Goal: Task Accomplishment & Management: Complete application form

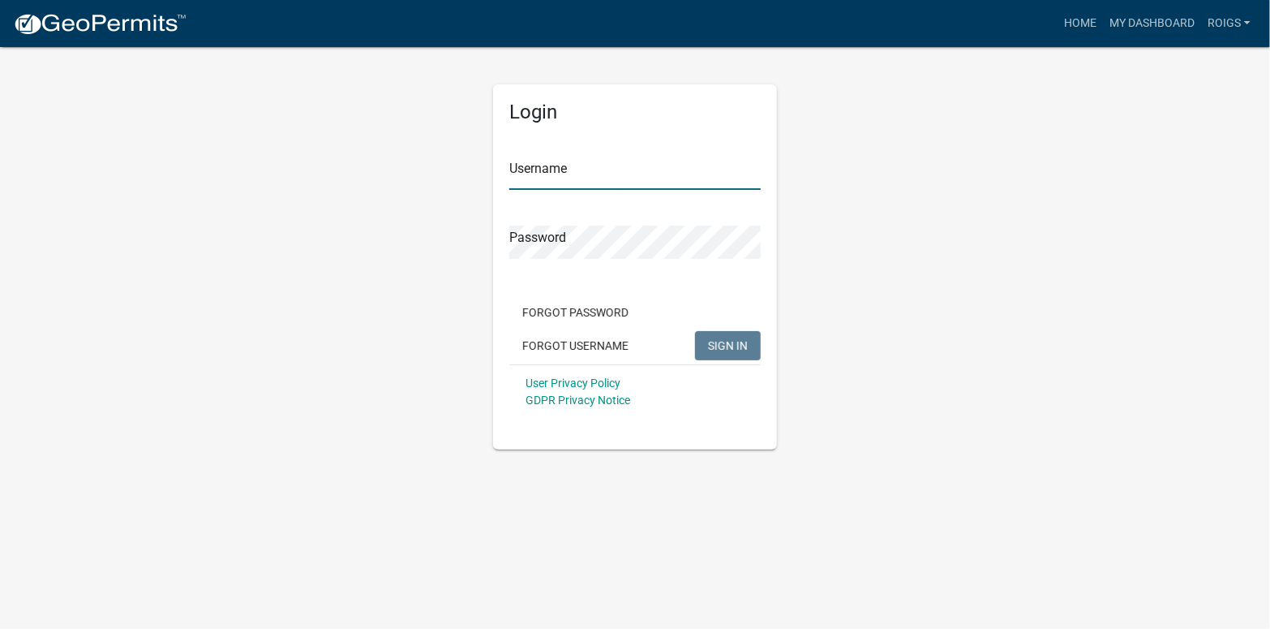
type input "ROIGS"
click at [723, 342] on span "SIGN IN" at bounding box center [728, 344] width 40 height 13
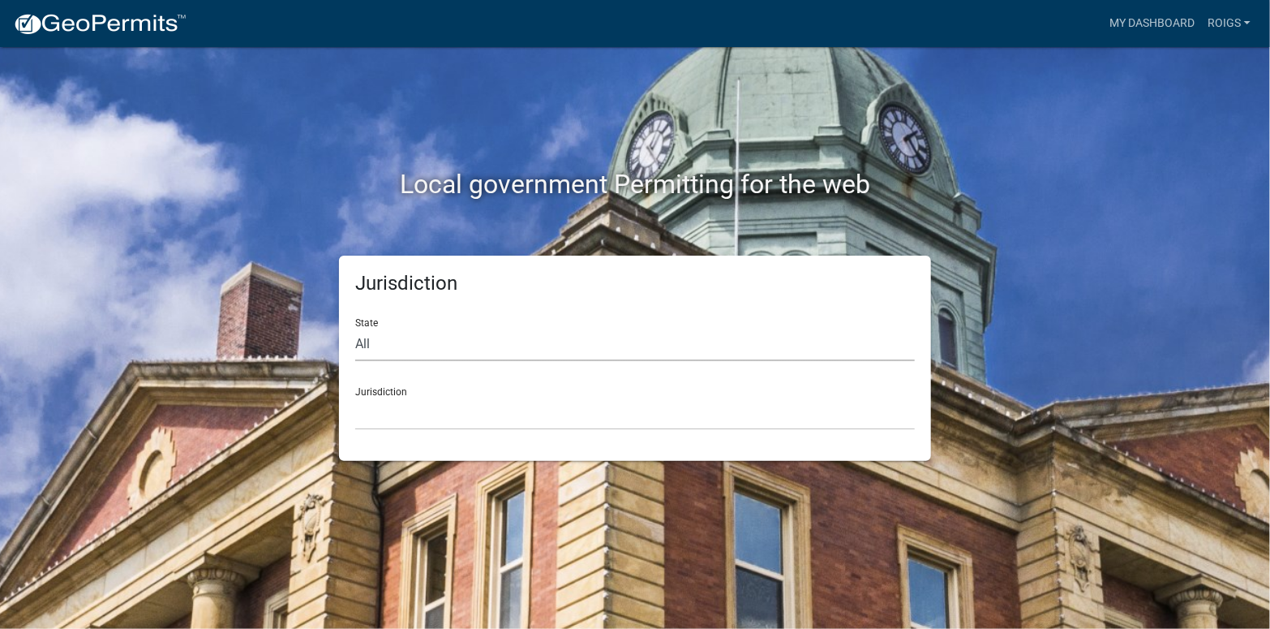
click at [431, 340] on select "All [US_STATE] [US_STATE] [US_STATE] [US_STATE] [US_STATE] [US_STATE] [US_STATE…" at bounding box center [635, 344] width 560 height 33
select select "[US_STATE]"
click at [355, 328] on select "All [US_STATE] [US_STATE] [US_STATE] [US_STATE] [US_STATE] [US_STATE] [US_STATE…" at bounding box center [635, 344] width 560 height 33
click at [403, 423] on select "[GEOGRAPHIC_DATA], [US_STATE] [GEOGRAPHIC_DATA], [US_STATE] [GEOGRAPHIC_DATA], …" at bounding box center [635, 413] width 560 height 33
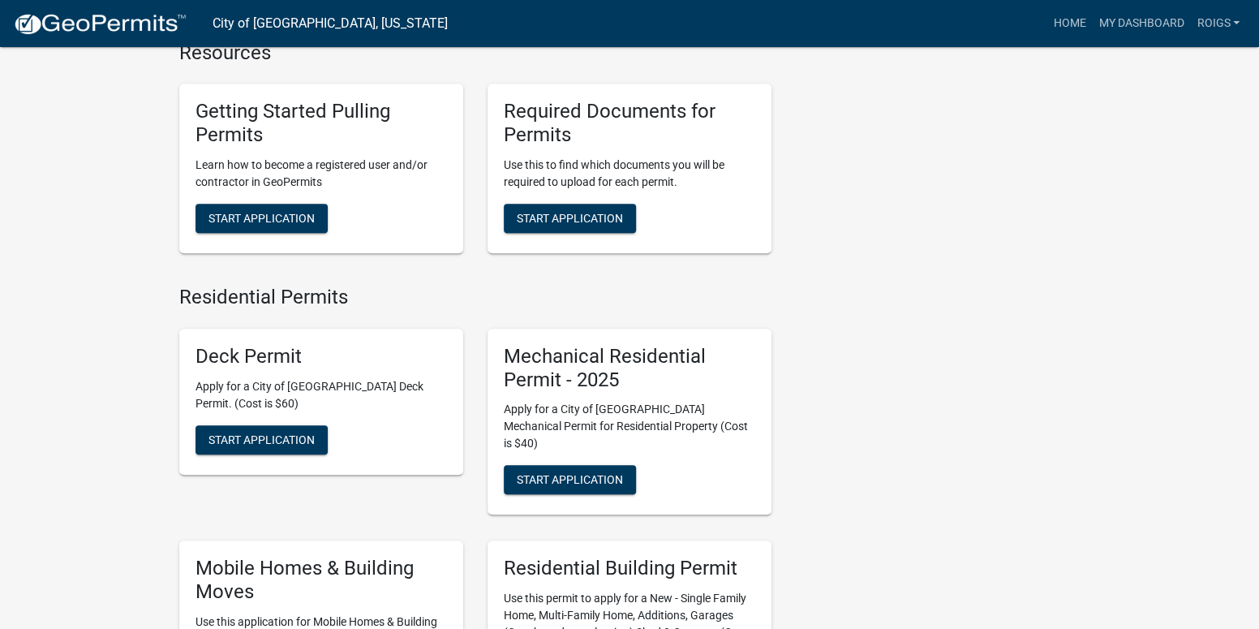
scroll to position [730, 0]
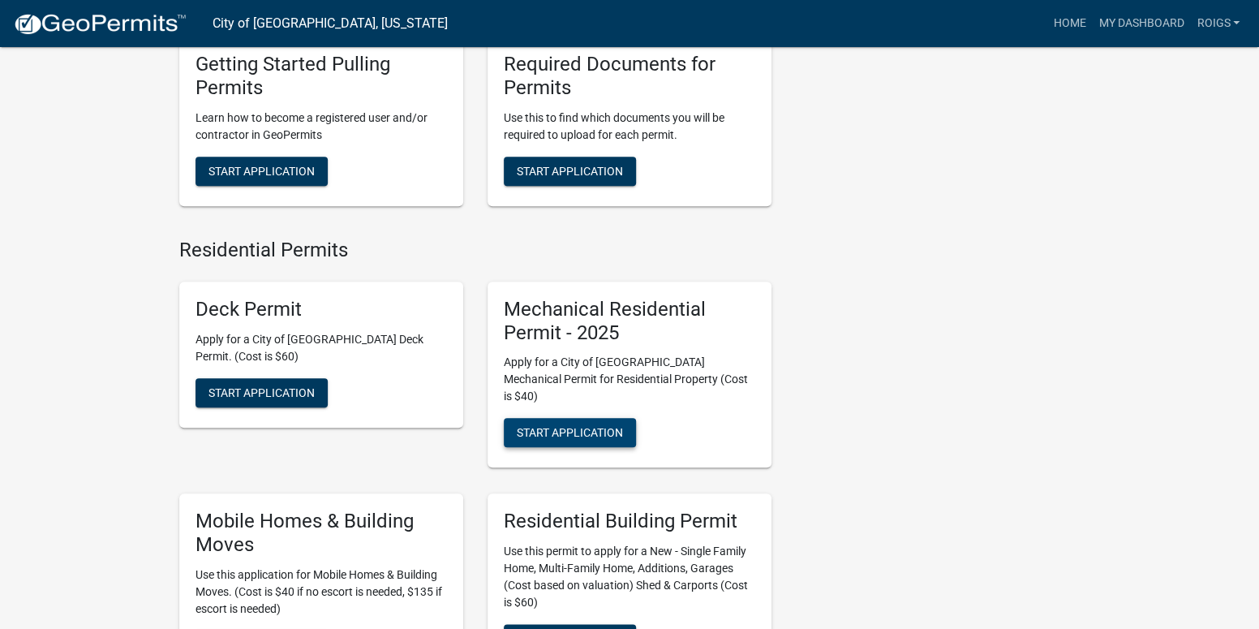
click at [563, 426] on span "Start Application" at bounding box center [570, 432] width 106 height 13
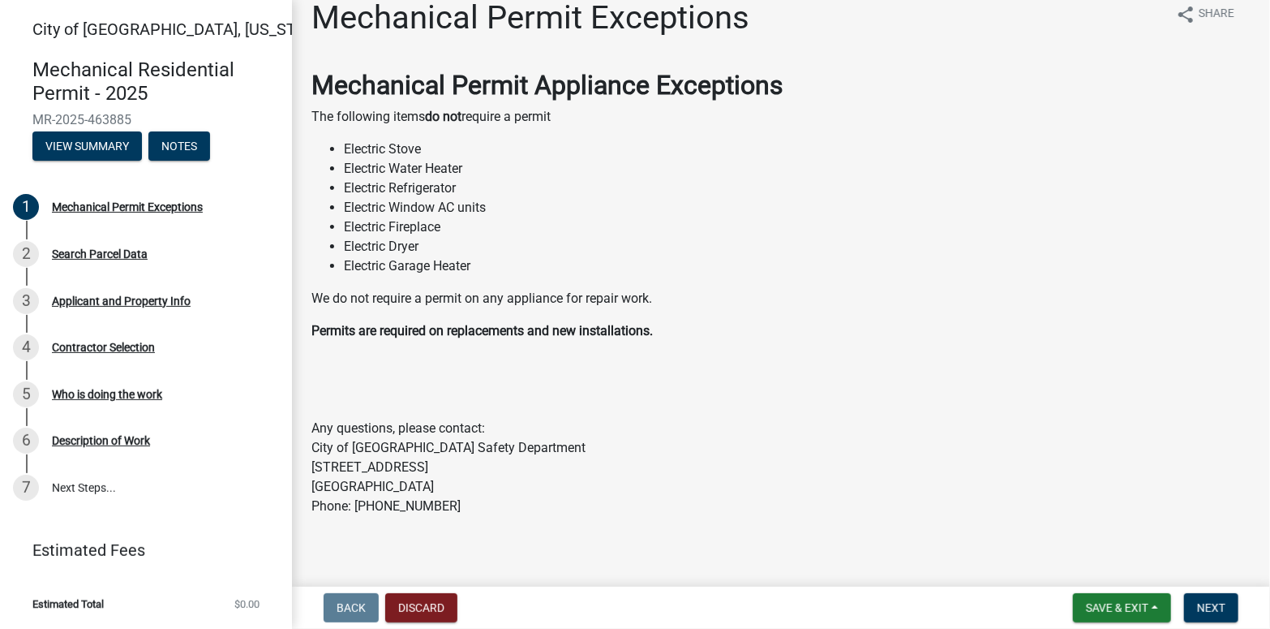
scroll to position [32, 0]
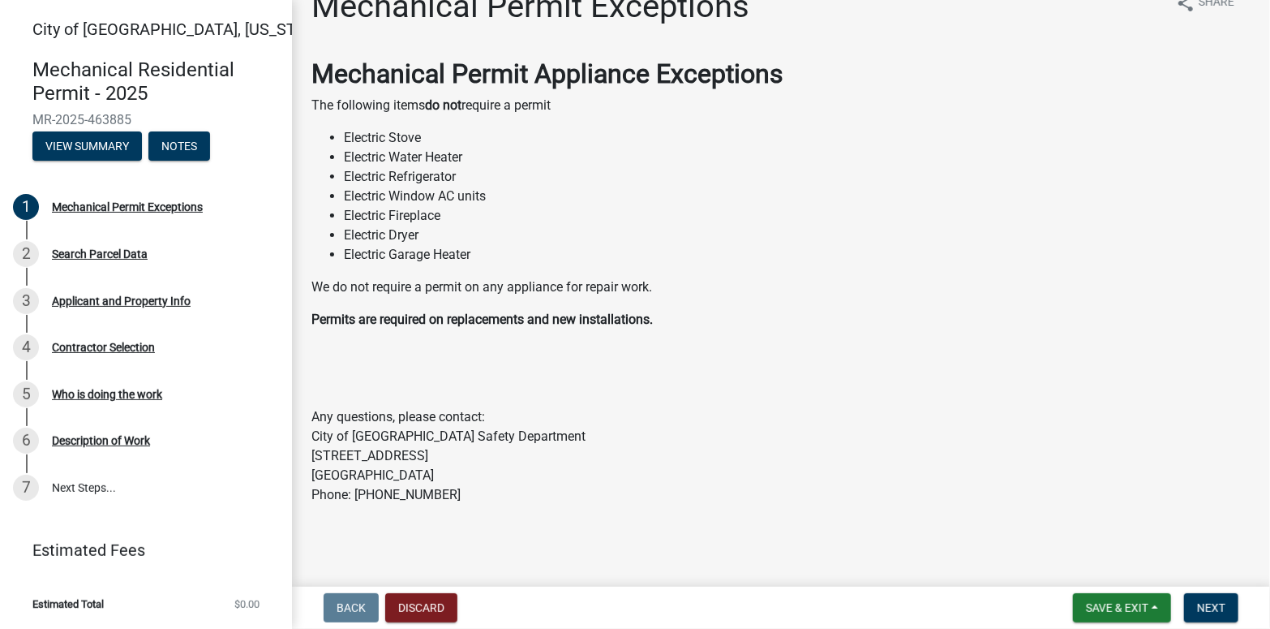
click at [1215, 590] on nav "Back Discard Save & Exit Save Save & Exit Next" at bounding box center [781, 608] width 978 height 42
click at [1208, 595] on button "Next" at bounding box center [1211, 607] width 54 height 29
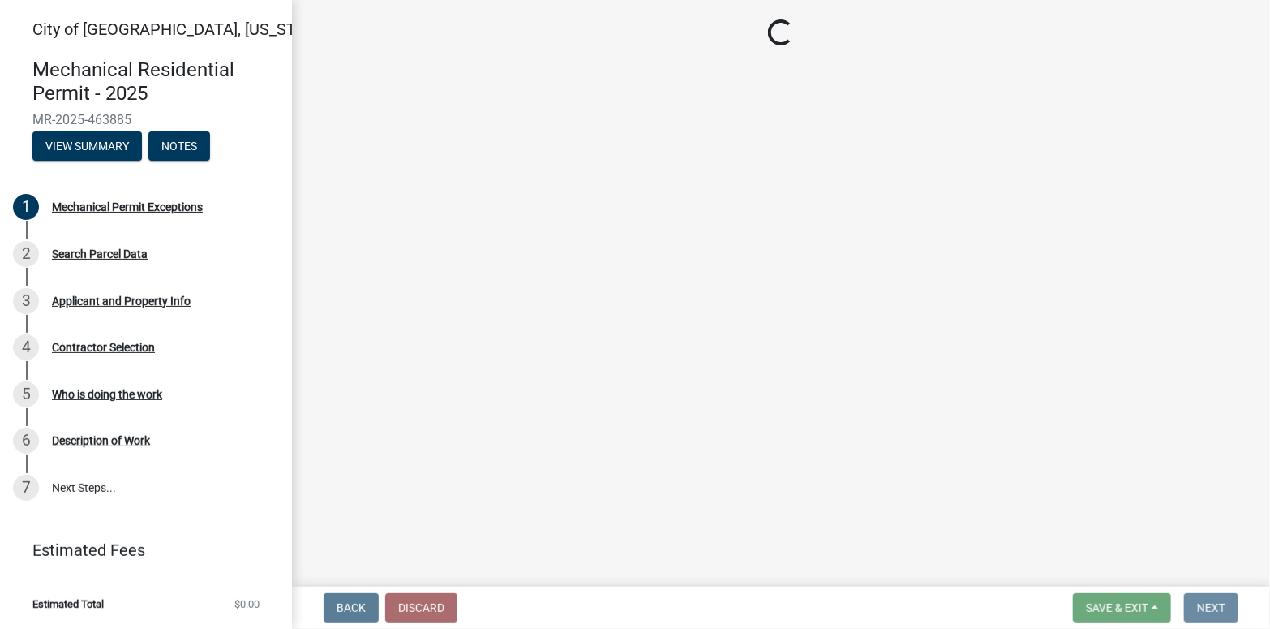
scroll to position [0, 0]
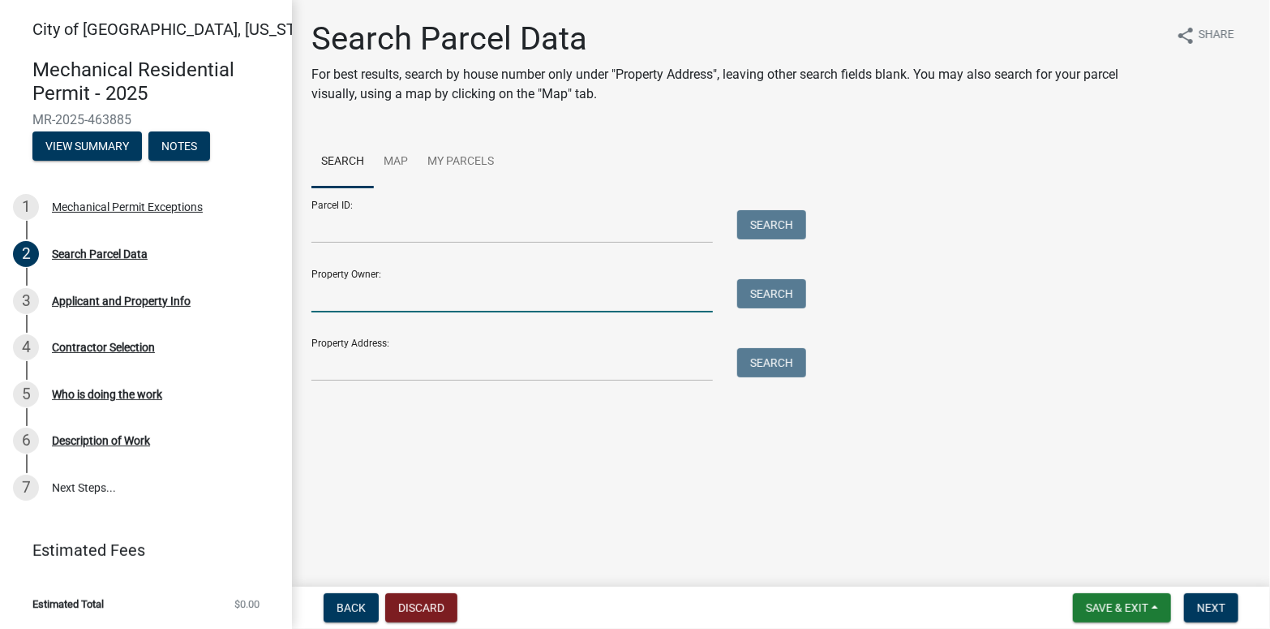
click at [408, 296] on input "Property Owner:" at bounding box center [513, 295] width 402 height 33
type input "[PERSON_NAME]"
click at [765, 296] on button "Search" at bounding box center [771, 293] width 69 height 29
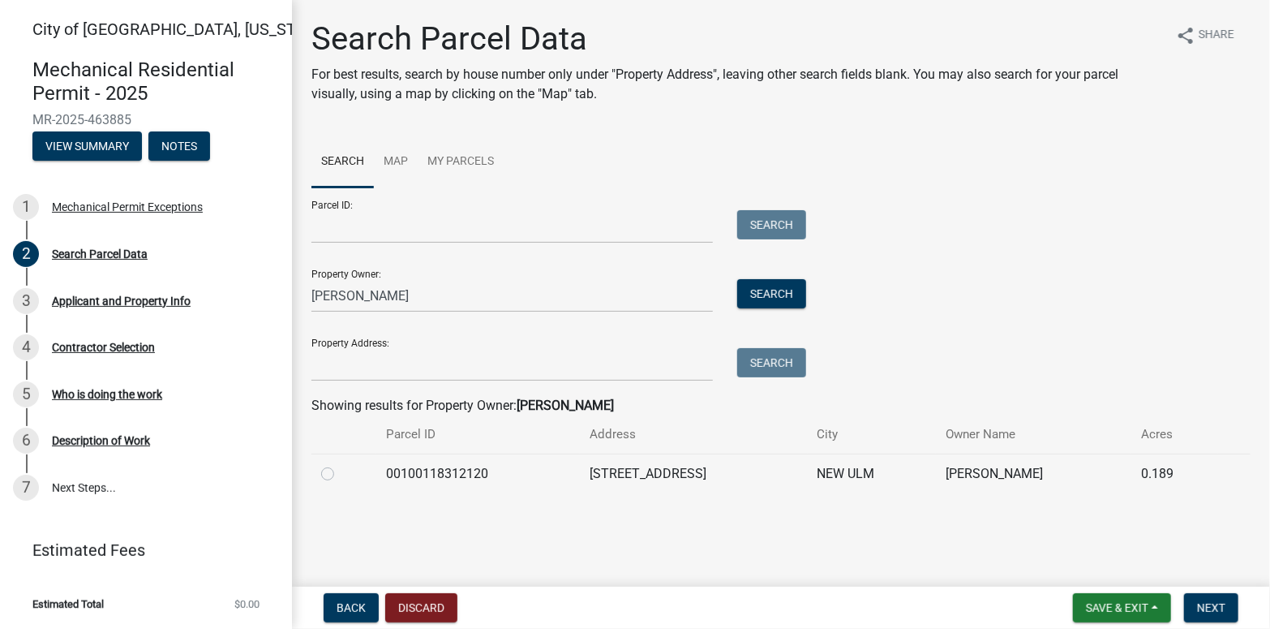
click at [341, 464] on label at bounding box center [341, 464] width 0 height 0
click at [341, 472] on input "radio" at bounding box center [346, 469] width 11 height 11
radio input "true"
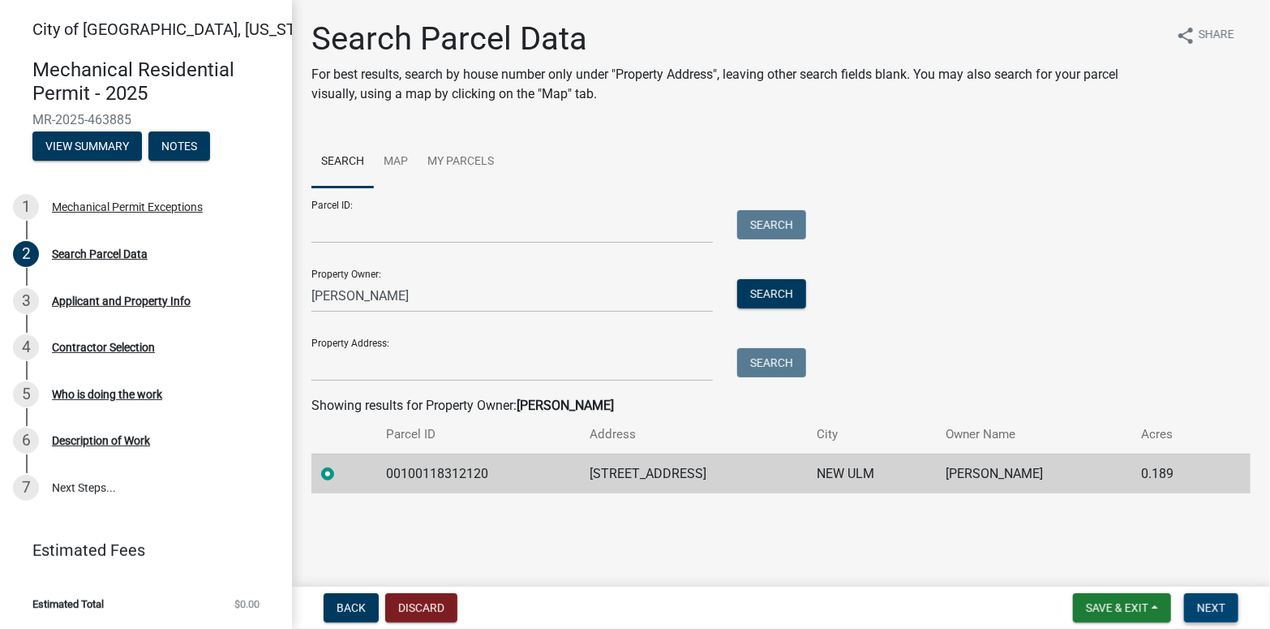
click at [1198, 607] on span "Next" at bounding box center [1211, 607] width 28 height 13
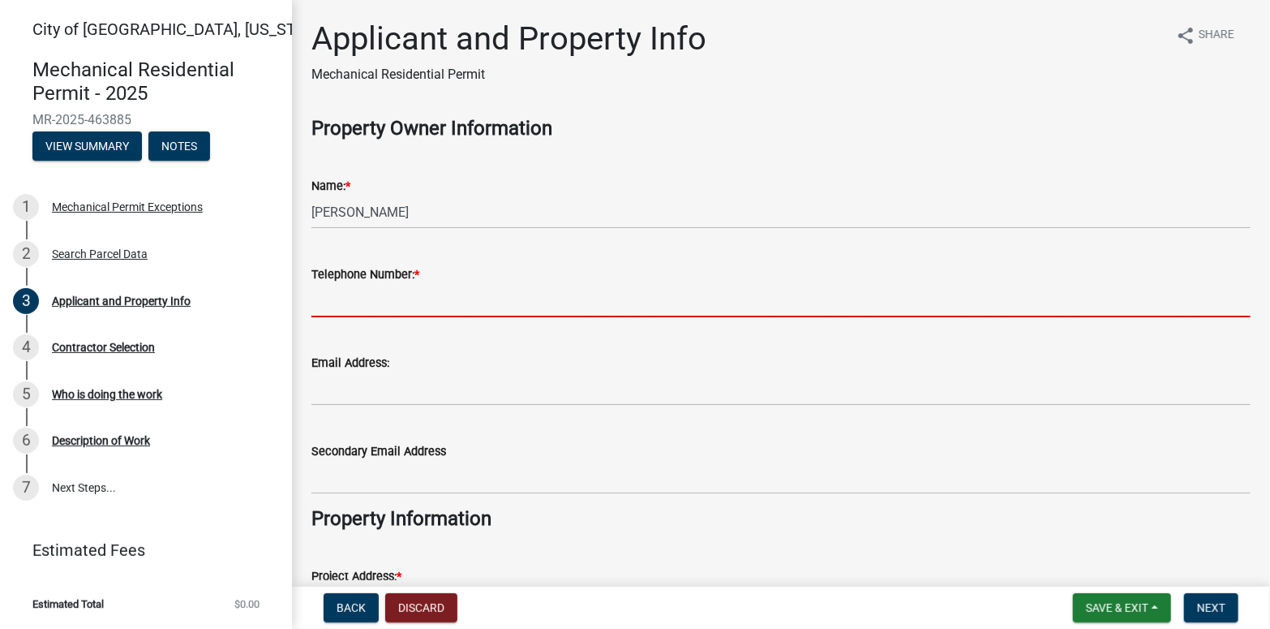
click at [384, 304] on input "Telephone Number: *" at bounding box center [781, 300] width 939 height 33
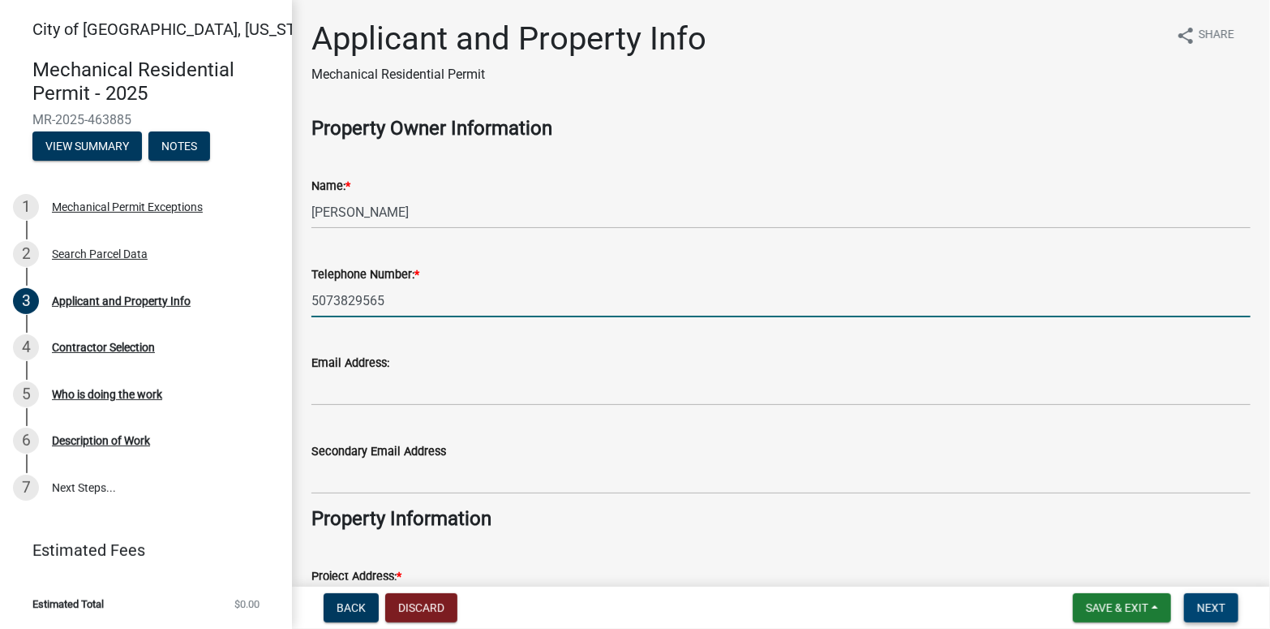
type input "5073829565"
click at [1232, 603] on button "Next" at bounding box center [1211, 607] width 54 height 29
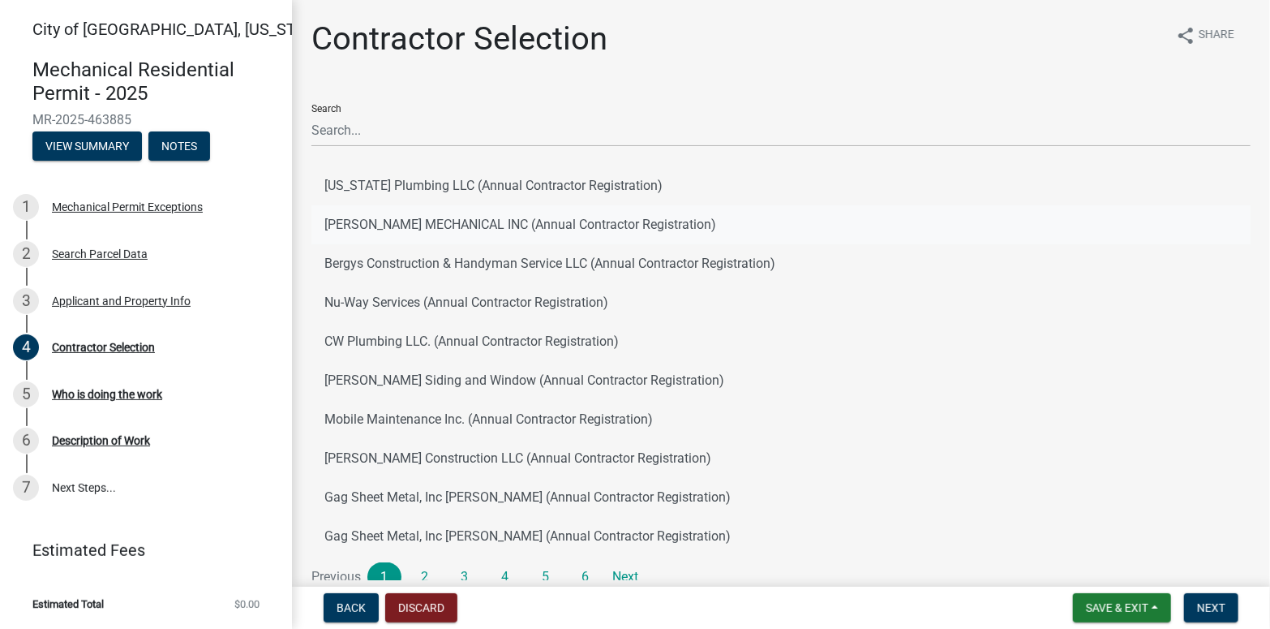
drag, startPoint x: 364, startPoint y: 224, endPoint x: 372, endPoint y: 231, distance: 10.3
click at [365, 224] on button "[PERSON_NAME] MECHANICAL INC (Annual Contractor Registration)" at bounding box center [781, 224] width 939 height 39
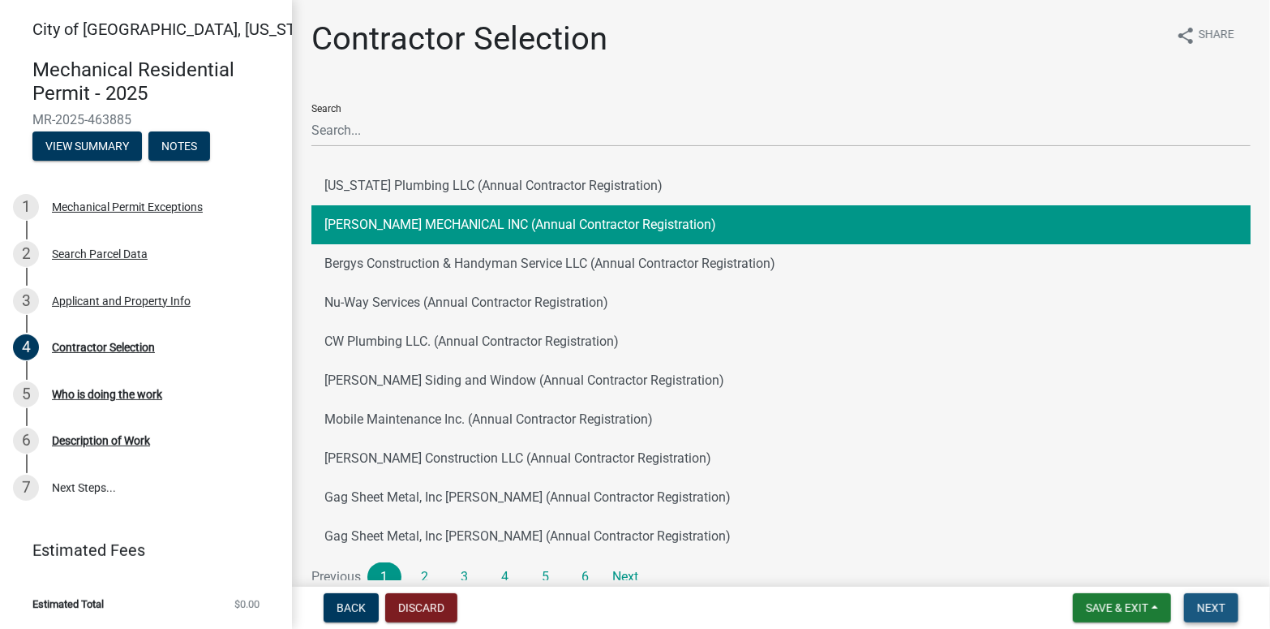
click at [1210, 615] on button "Next" at bounding box center [1211, 607] width 54 height 29
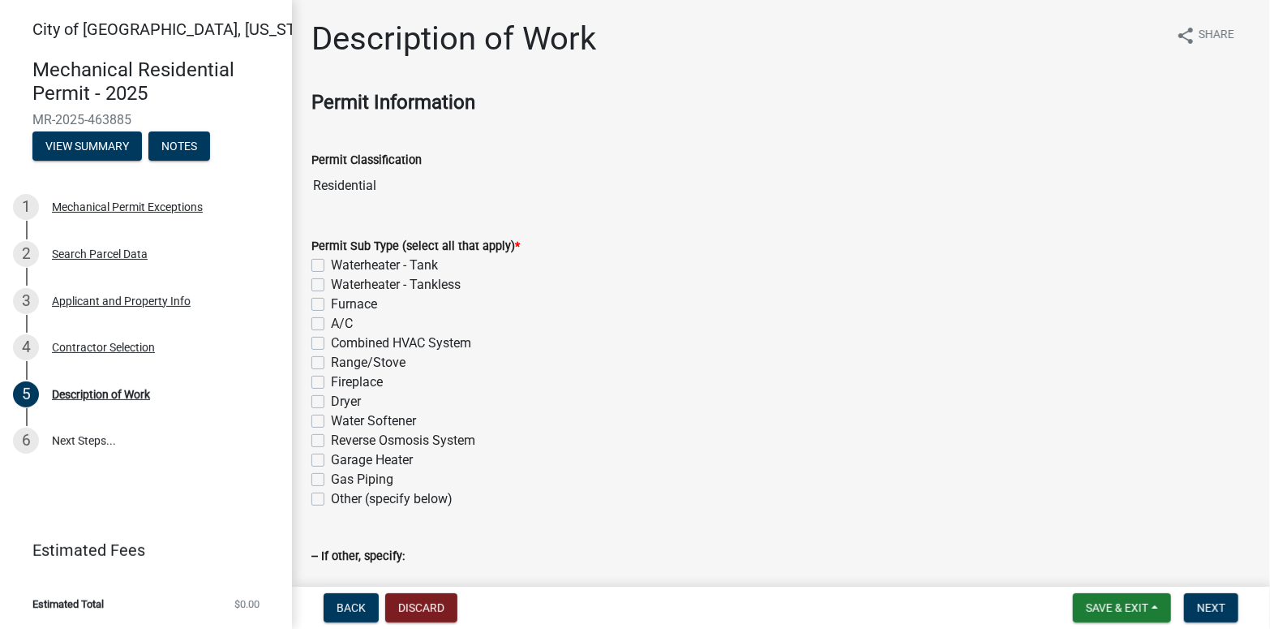
click at [331, 264] on label "Waterheater - Tank" at bounding box center [384, 265] width 107 height 19
click at [331, 264] on input "Waterheater - Tank" at bounding box center [336, 261] width 11 height 11
checkbox input "true"
checkbox input "false"
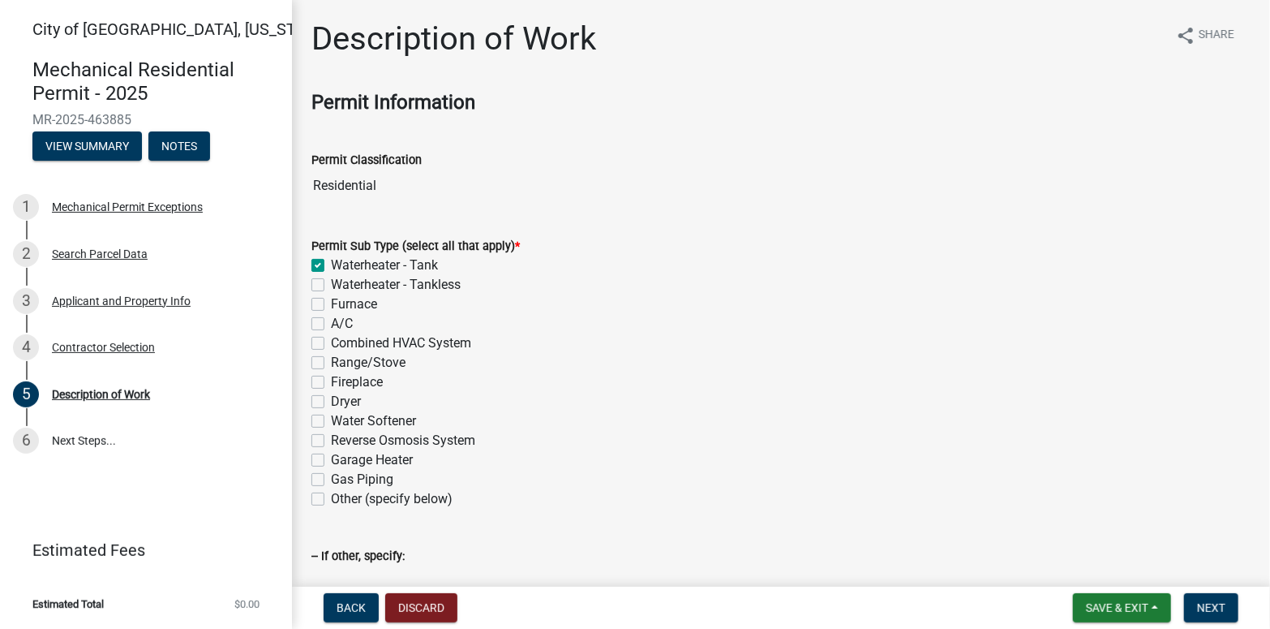
checkbox input "false"
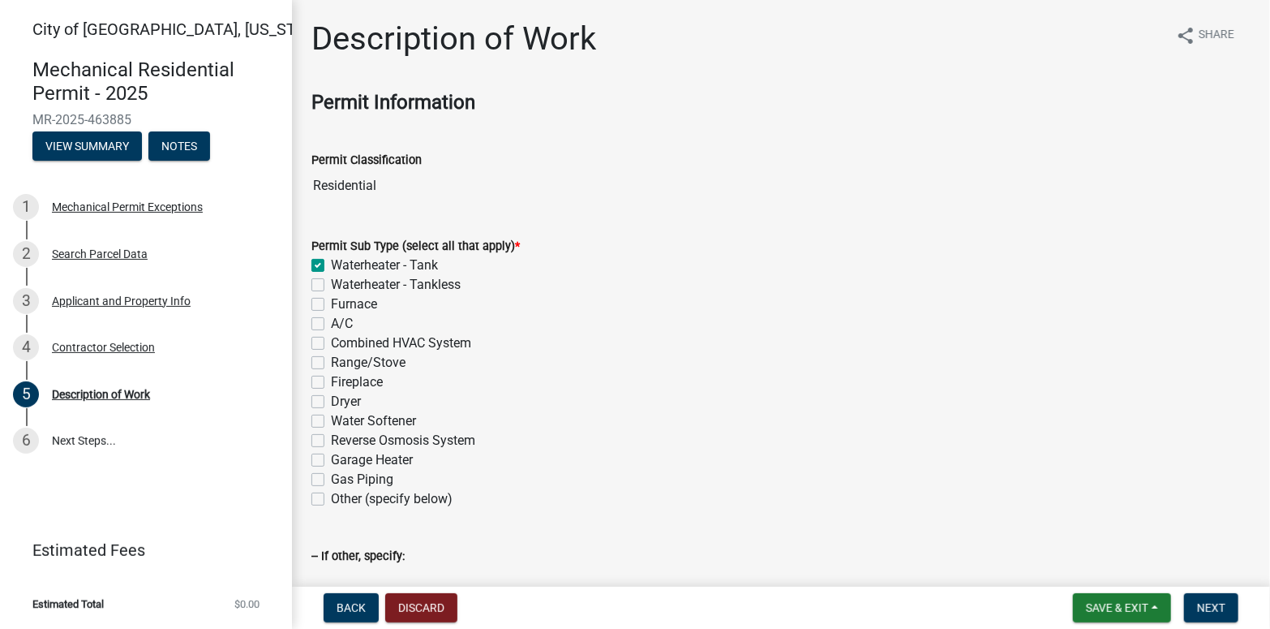
checkbox input "false"
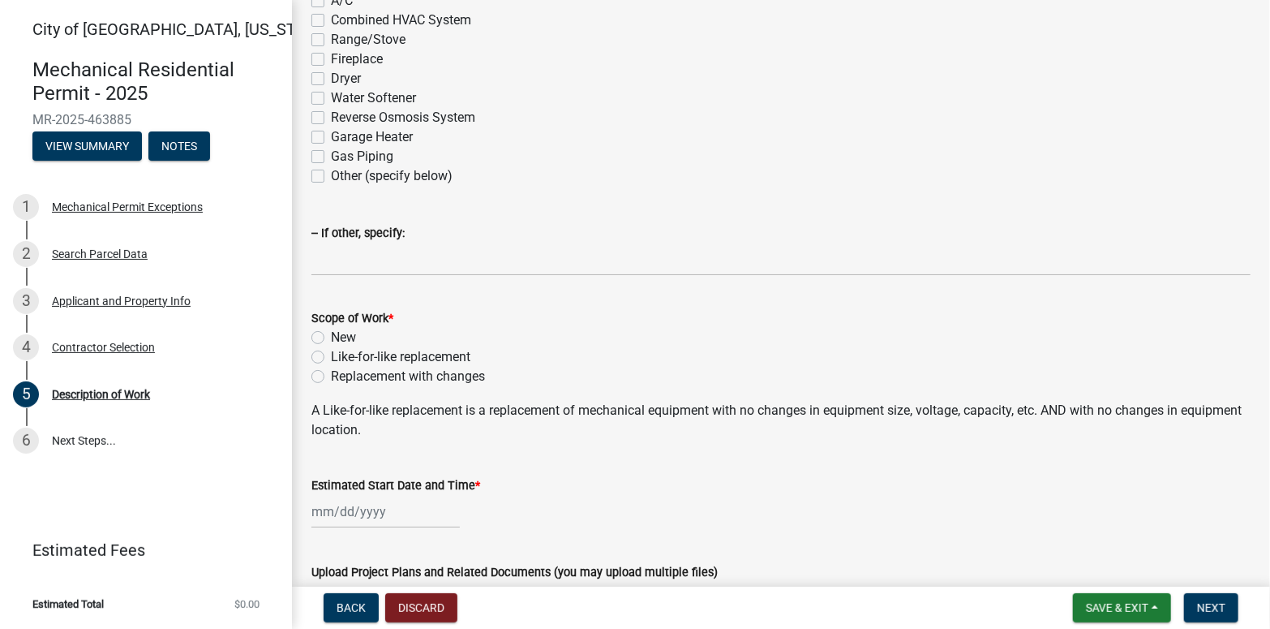
scroll to position [325, 0]
click at [331, 350] on label "Like-for-like replacement" at bounding box center [401, 355] width 140 height 19
click at [331, 350] on input "Like-for-like replacement" at bounding box center [336, 351] width 11 height 11
radio input "true"
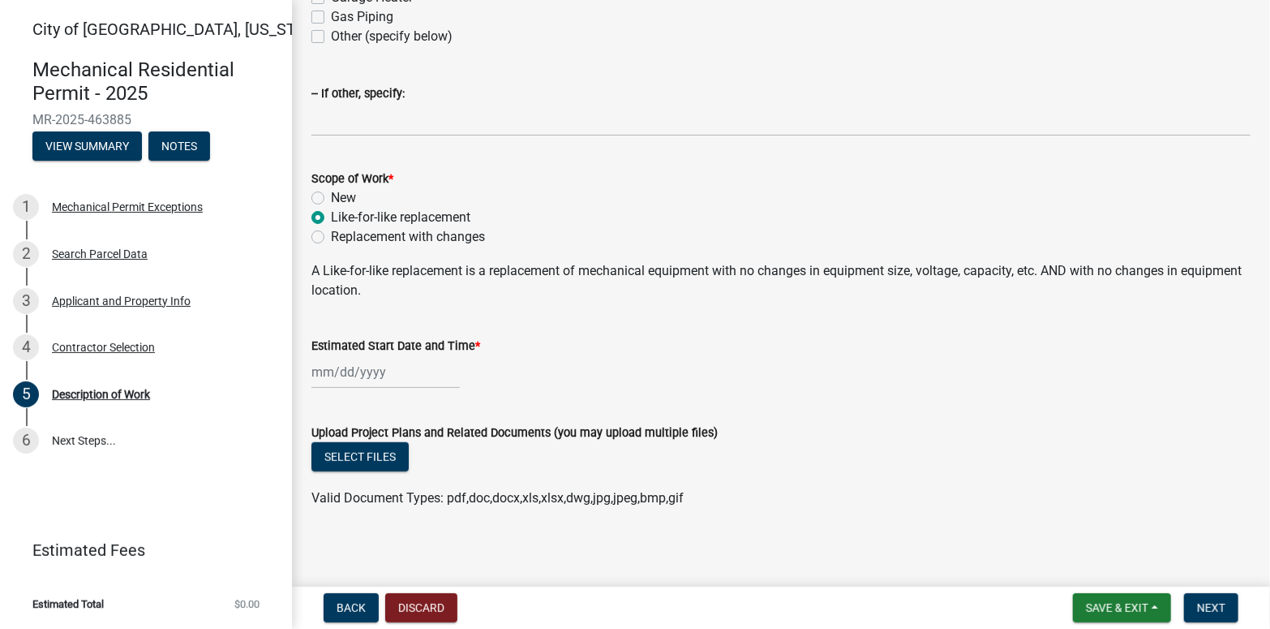
scroll to position [466, 0]
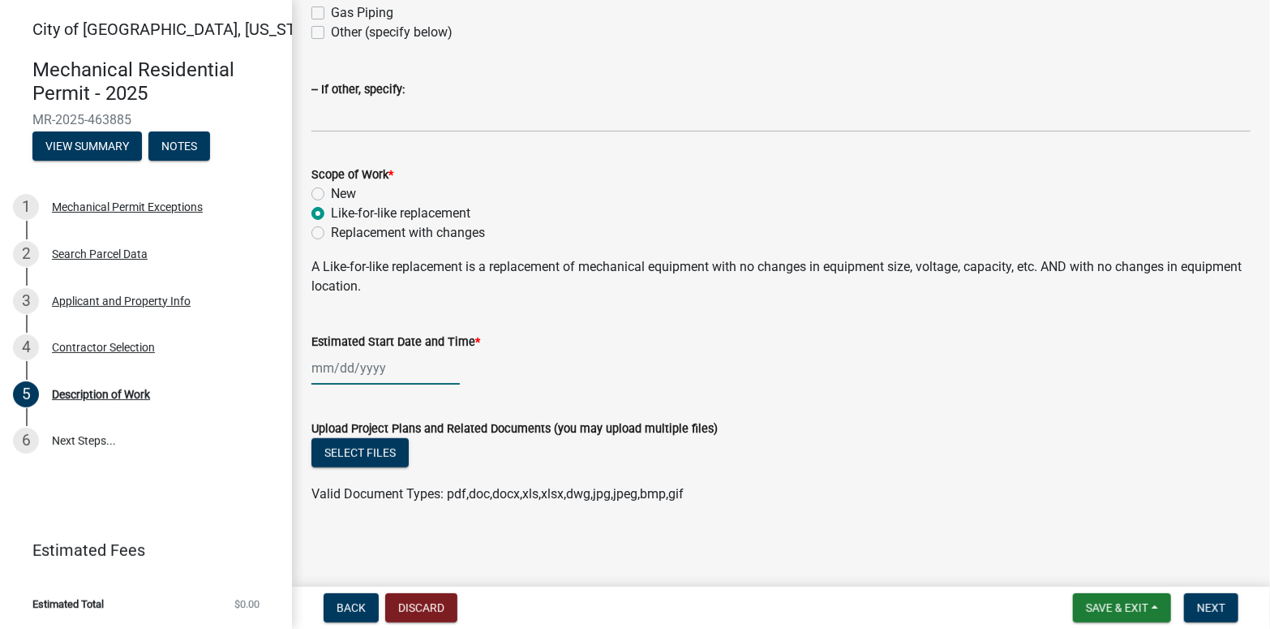
click at [361, 366] on div at bounding box center [386, 367] width 148 height 33
select select "8"
select select "2025"
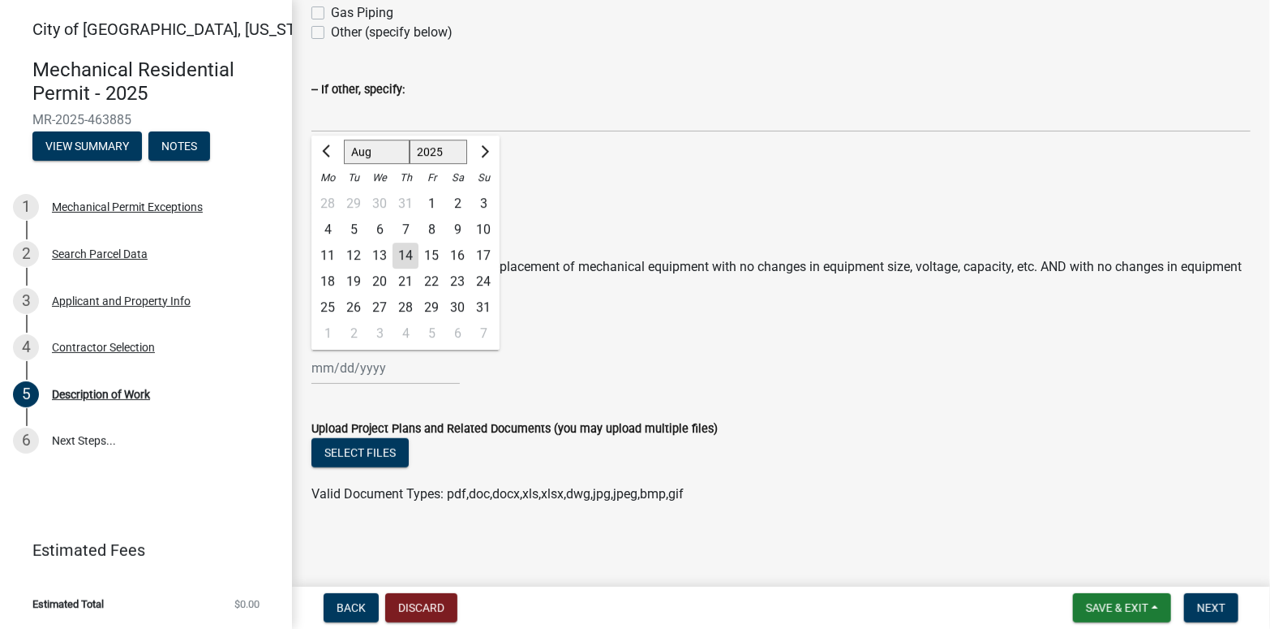
click at [402, 256] on div "14" at bounding box center [406, 256] width 26 height 26
type input "[DATE]"
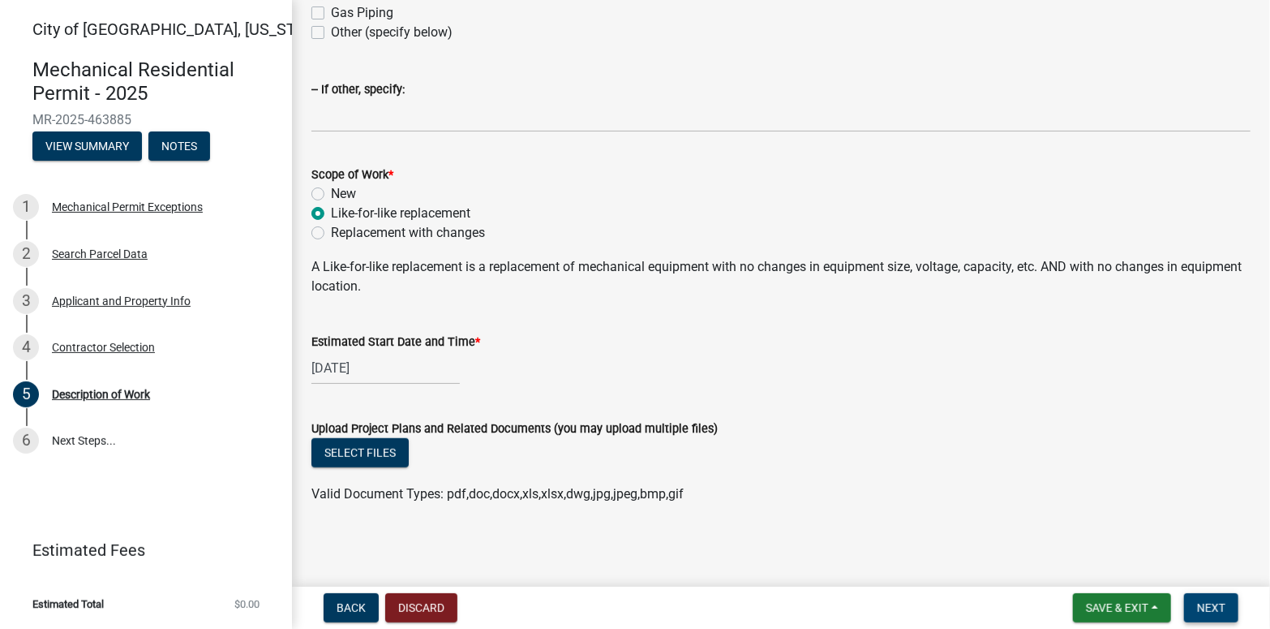
click at [1208, 607] on span "Next" at bounding box center [1211, 607] width 28 height 13
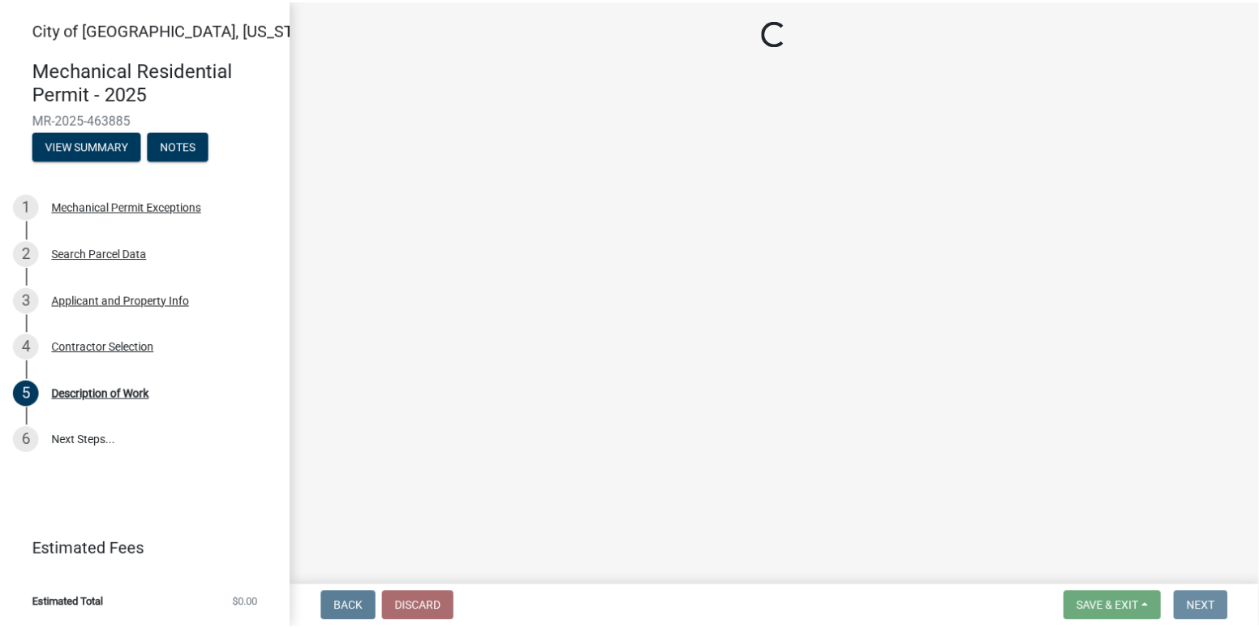
scroll to position [0, 0]
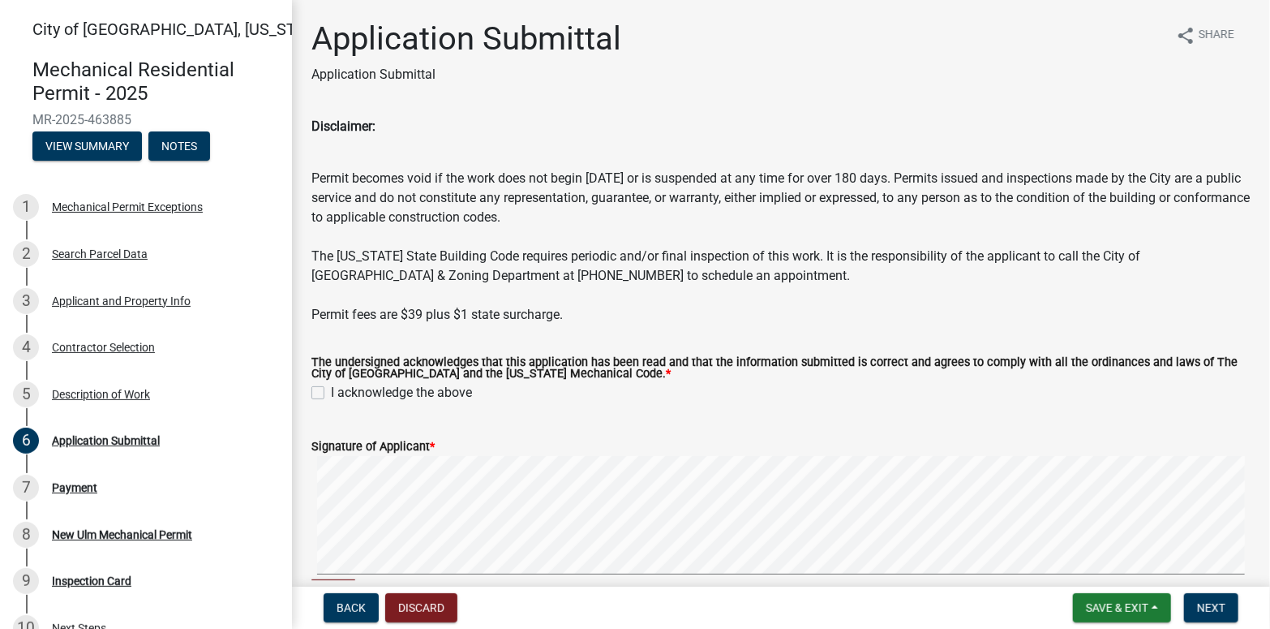
click at [331, 391] on label "I acknowledge the above" at bounding box center [401, 392] width 141 height 19
click at [331, 391] on input "I acknowledge the above" at bounding box center [336, 388] width 11 height 11
checkbox input "true"
click at [406, 605] on button "Discard" at bounding box center [421, 607] width 72 height 29
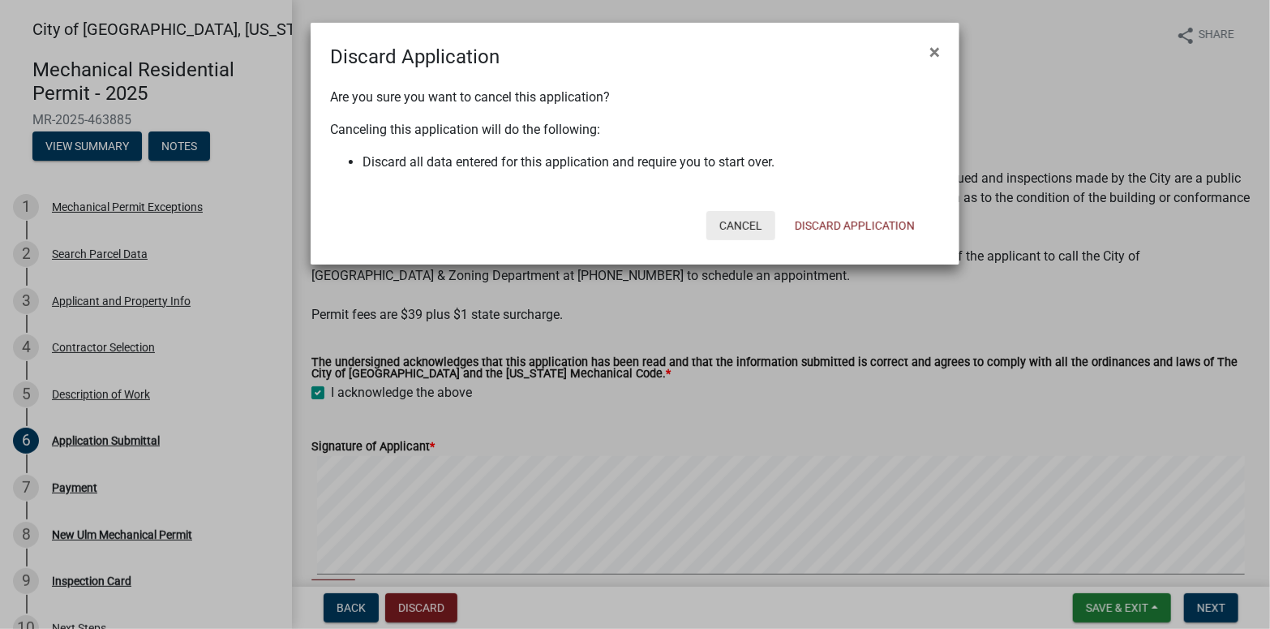
click at [721, 222] on button "Cancel" at bounding box center [741, 225] width 69 height 29
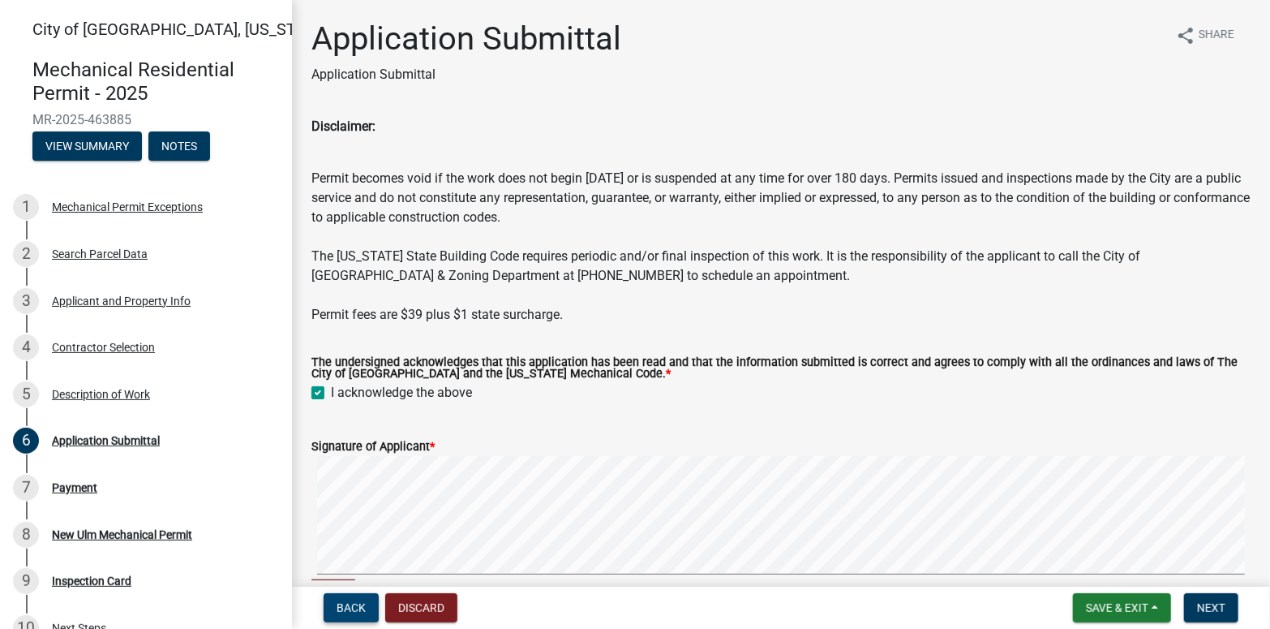
click at [356, 608] on span "Back" at bounding box center [351, 607] width 29 height 13
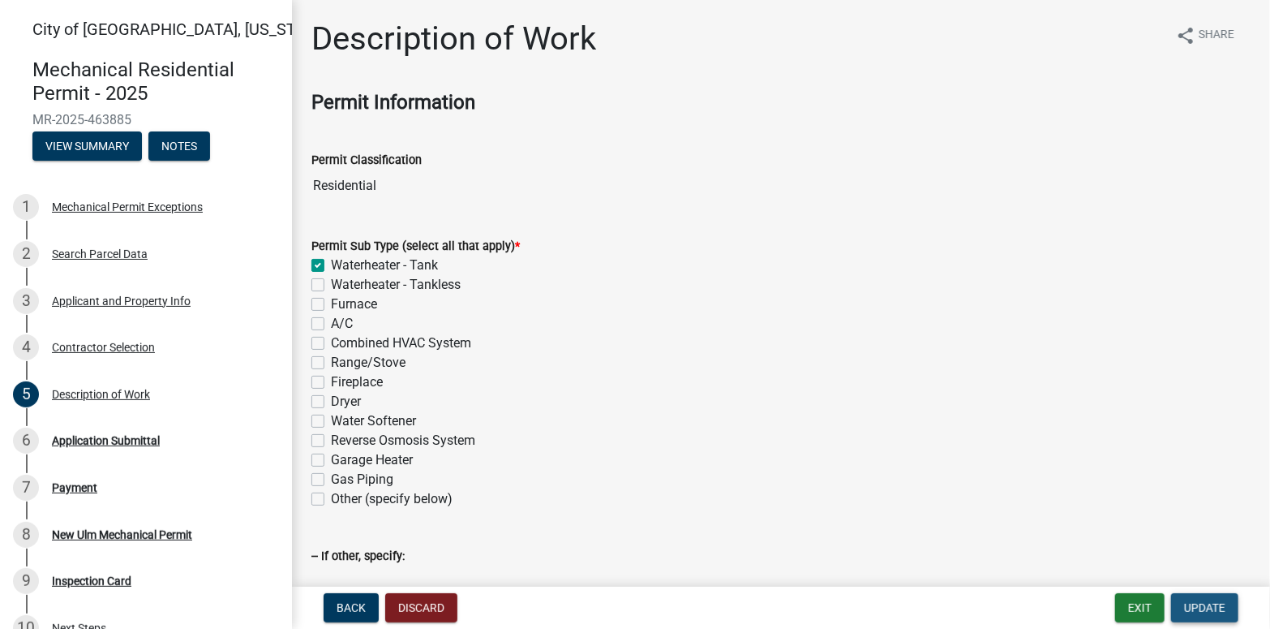
click at [1193, 601] on span "Update" at bounding box center [1204, 607] width 41 height 13
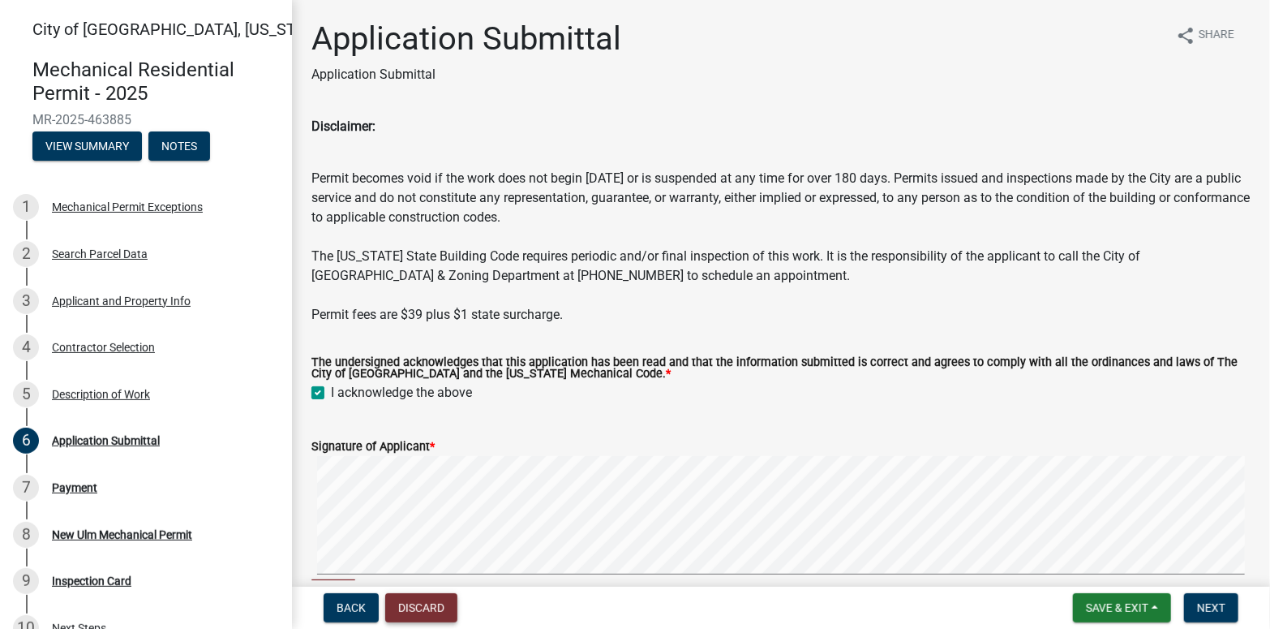
click at [407, 611] on button "Discard" at bounding box center [421, 607] width 72 height 29
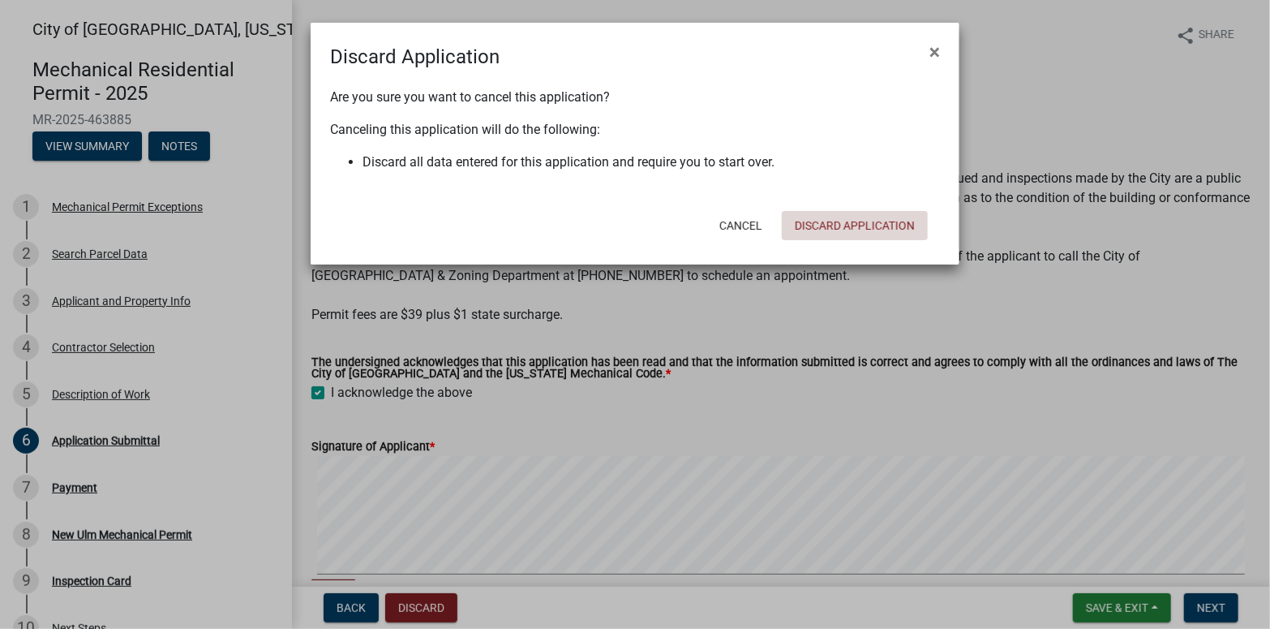
click at [819, 219] on button "Discard Application" at bounding box center [855, 225] width 146 height 29
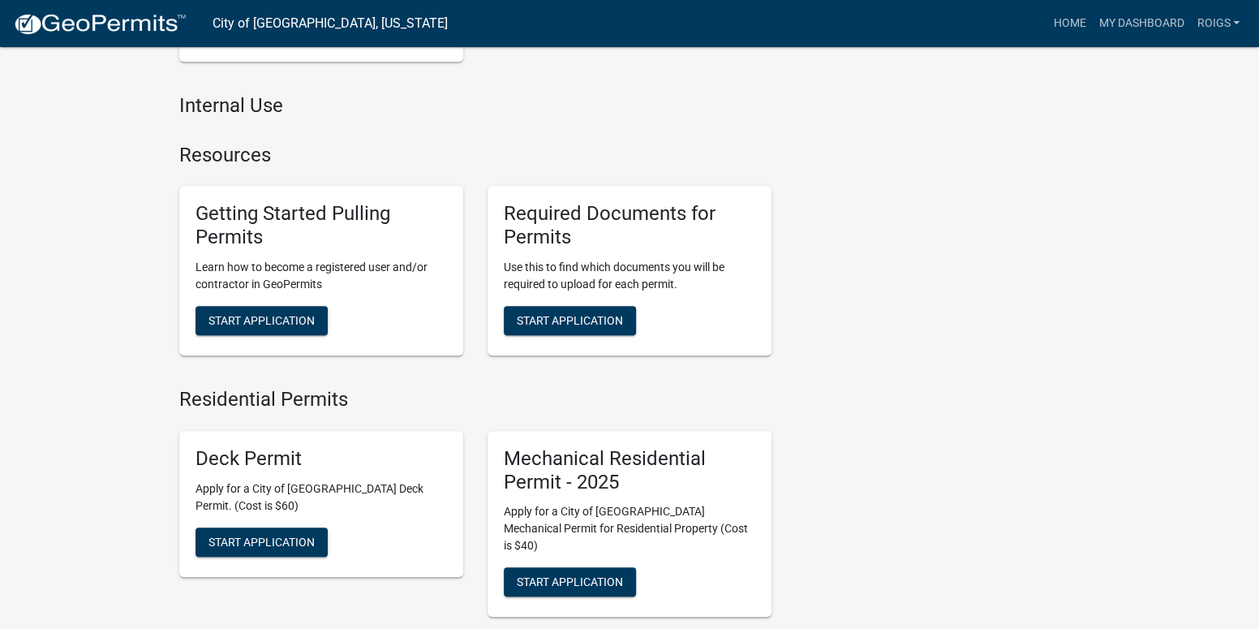
scroll to position [568, 0]
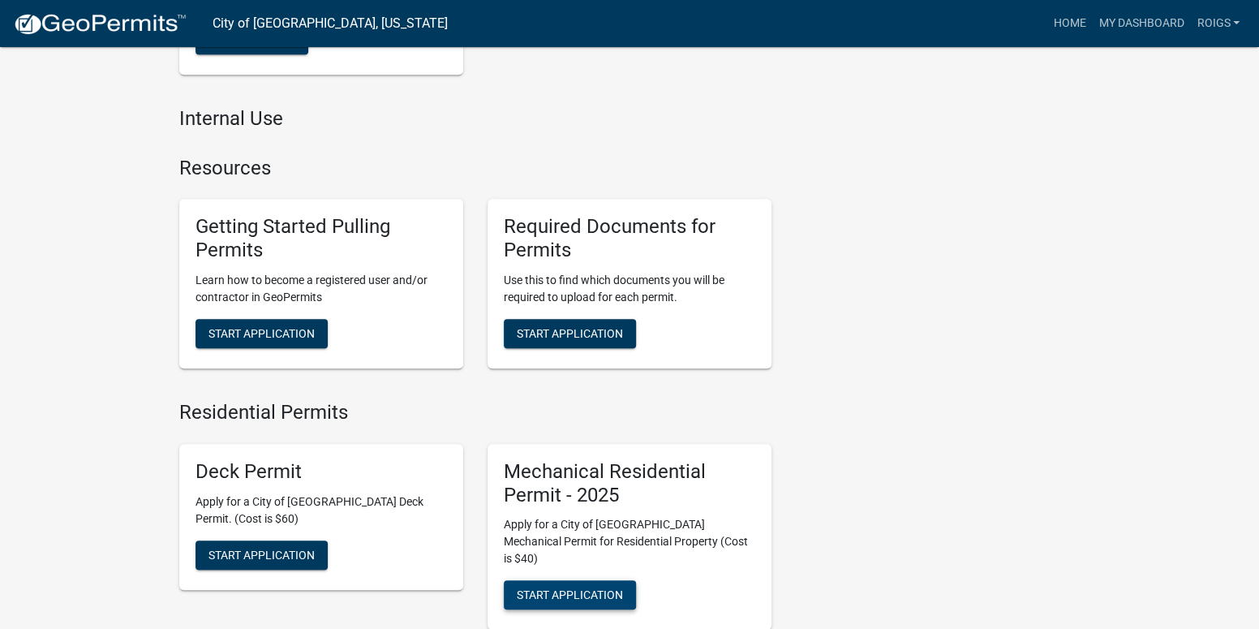
click at [539, 588] on span "Start Application" at bounding box center [570, 594] width 106 height 13
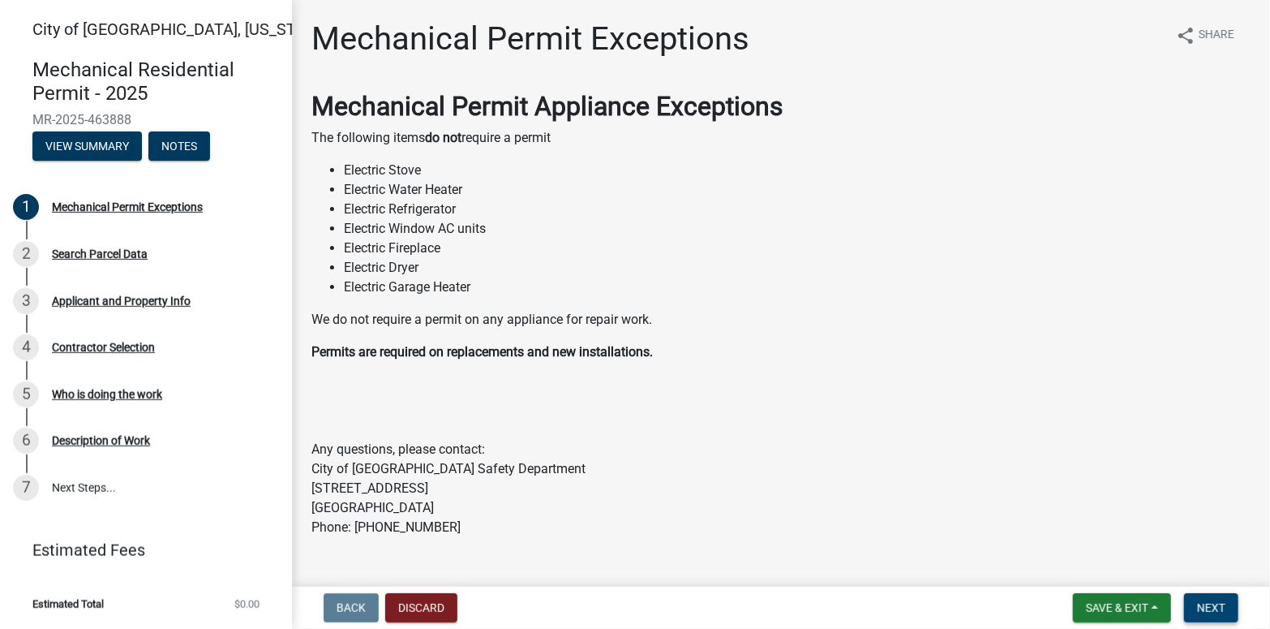
click at [1208, 605] on span "Next" at bounding box center [1211, 607] width 28 height 13
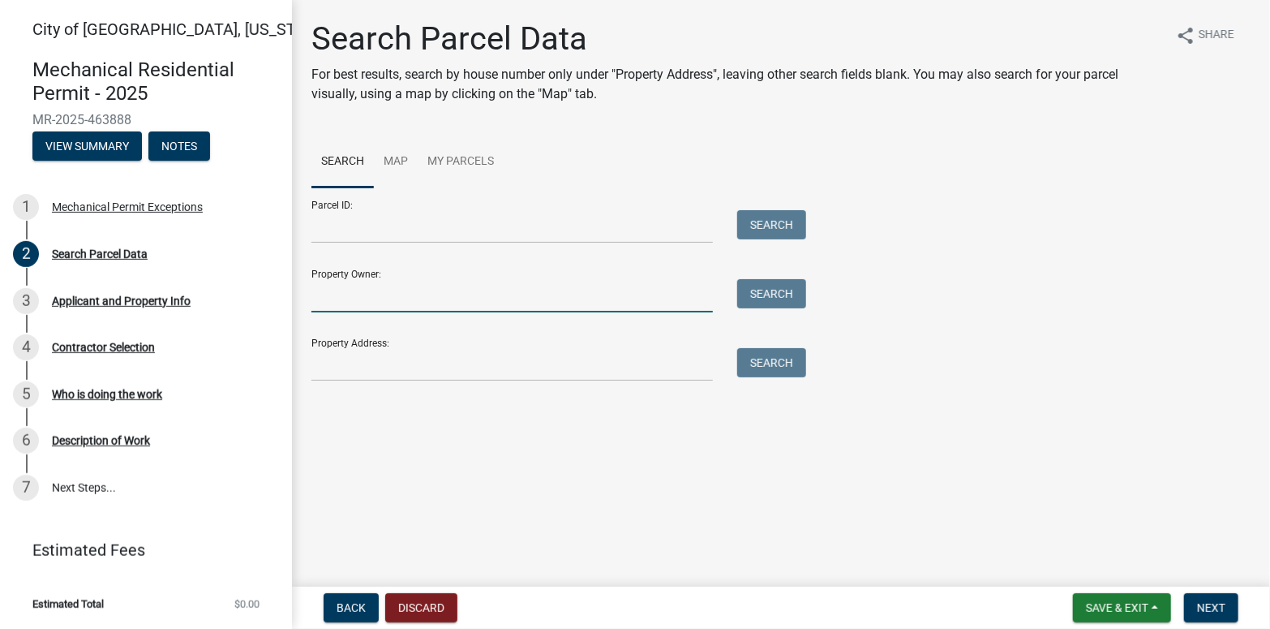
click at [471, 295] on input "Property Owner:" at bounding box center [513, 295] width 402 height 33
type input "LI"
click at [793, 291] on button "Search" at bounding box center [771, 293] width 69 height 29
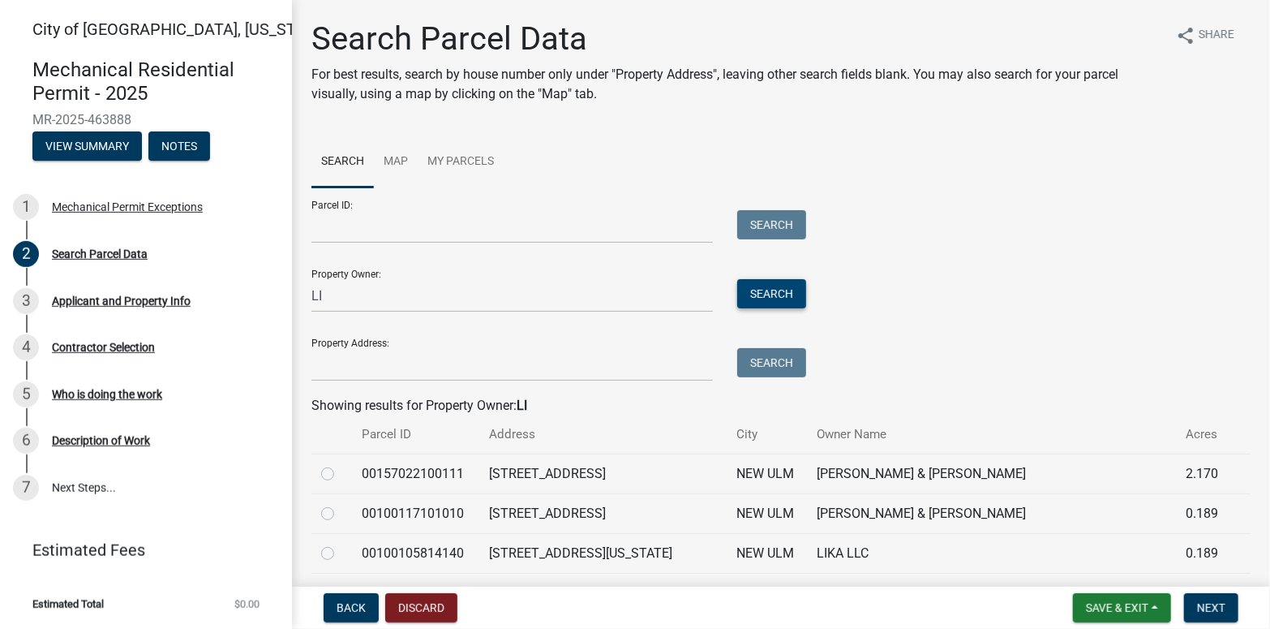
click at [775, 291] on button "Search" at bounding box center [771, 293] width 69 height 29
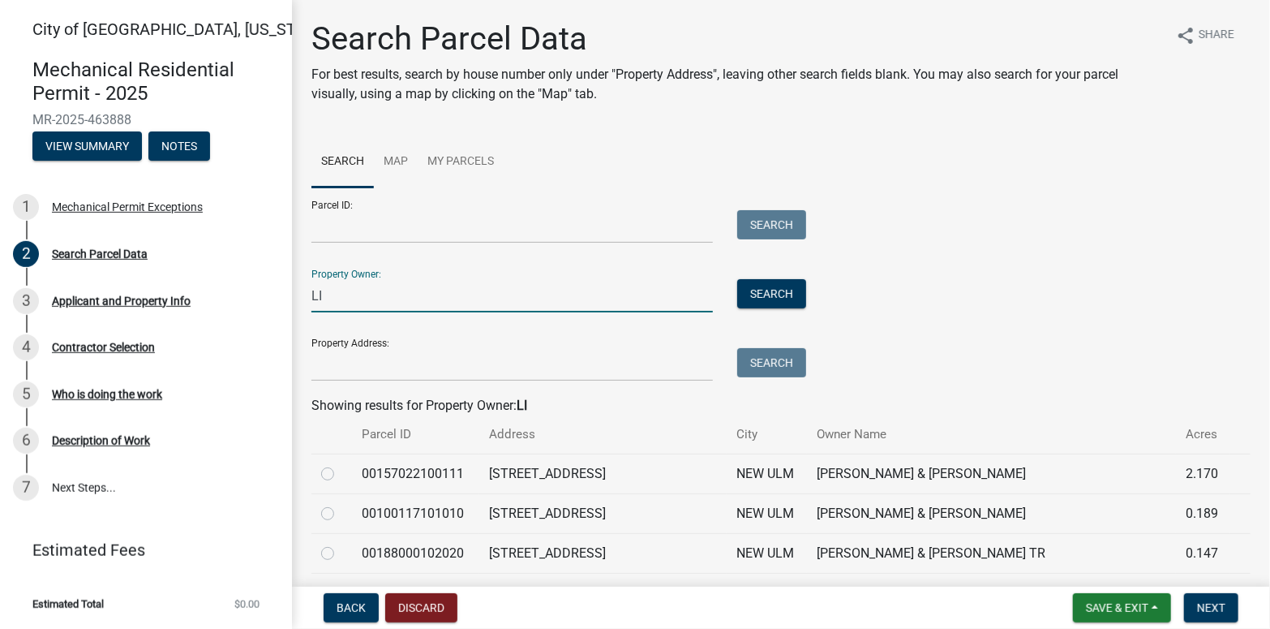
click at [375, 305] on input "LI" at bounding box center [513, 295] width 402 height 33
type input "[PERSON_NAME]"
click at [758, 294] on button "Search" at bounding box center [771, 293] width 69 height 29
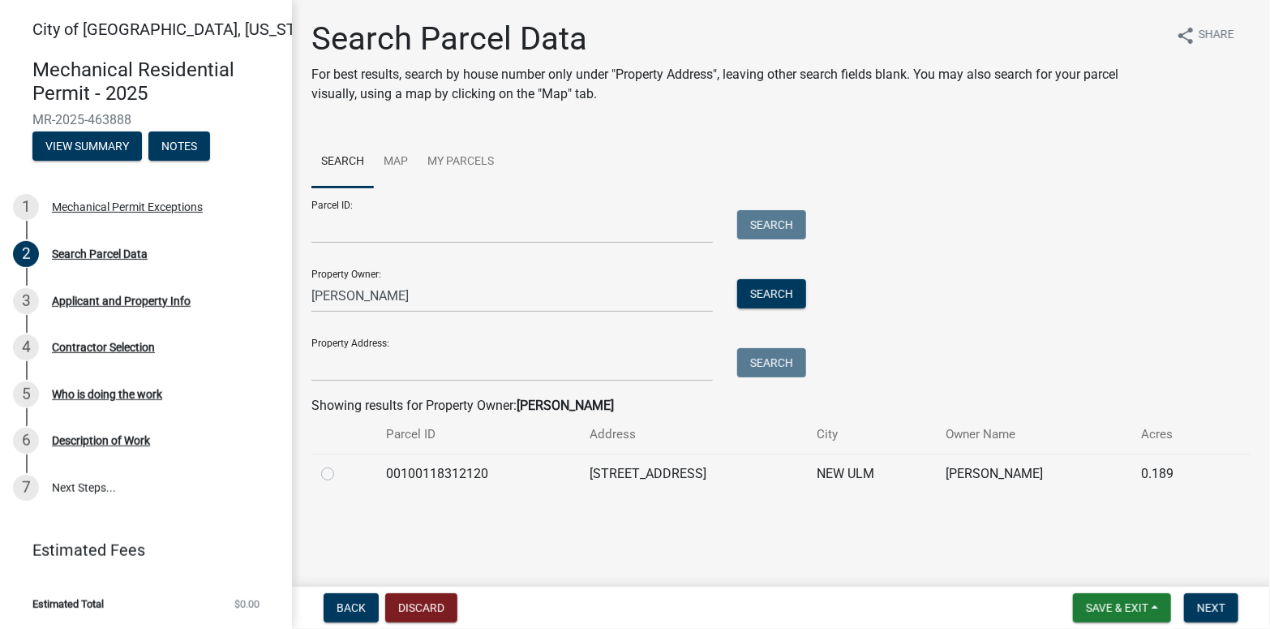
click at [341, 464] on label at bounding box center [341, 464] width 0 height 0
click at [341, 475] on input "radio" at bounding box center [346, 469] width 11 height 11
radio input "true"
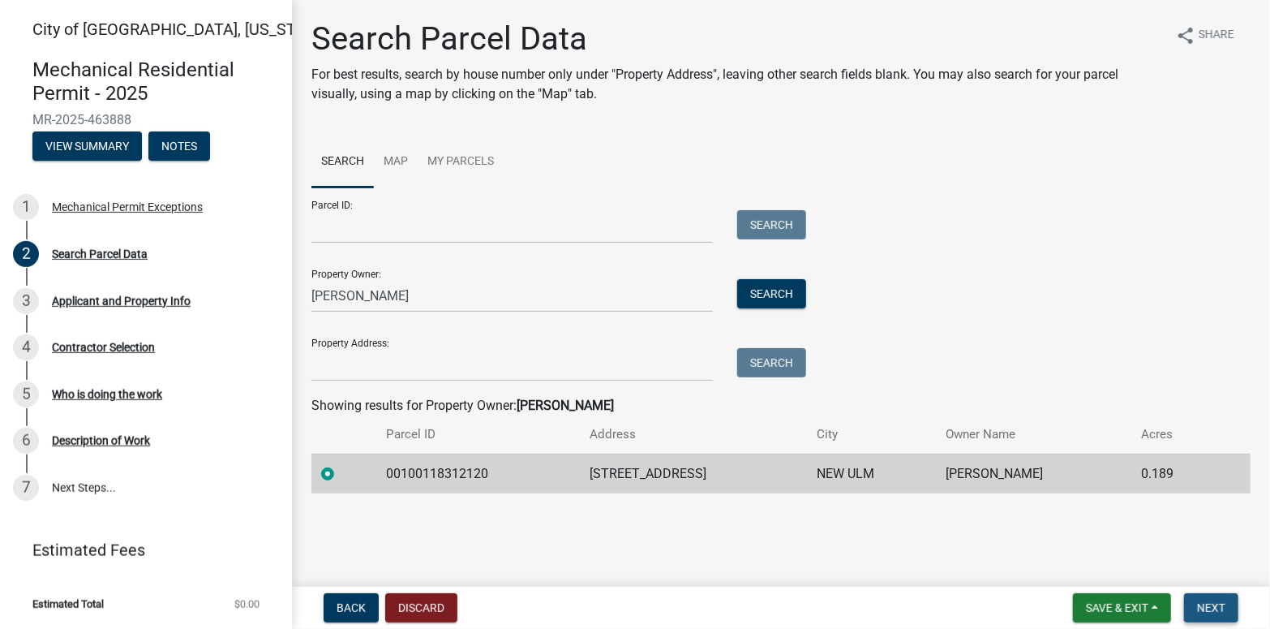
click at [1217, 603] on span "Next" at bounding box center [1211, 607] width 28 height 13
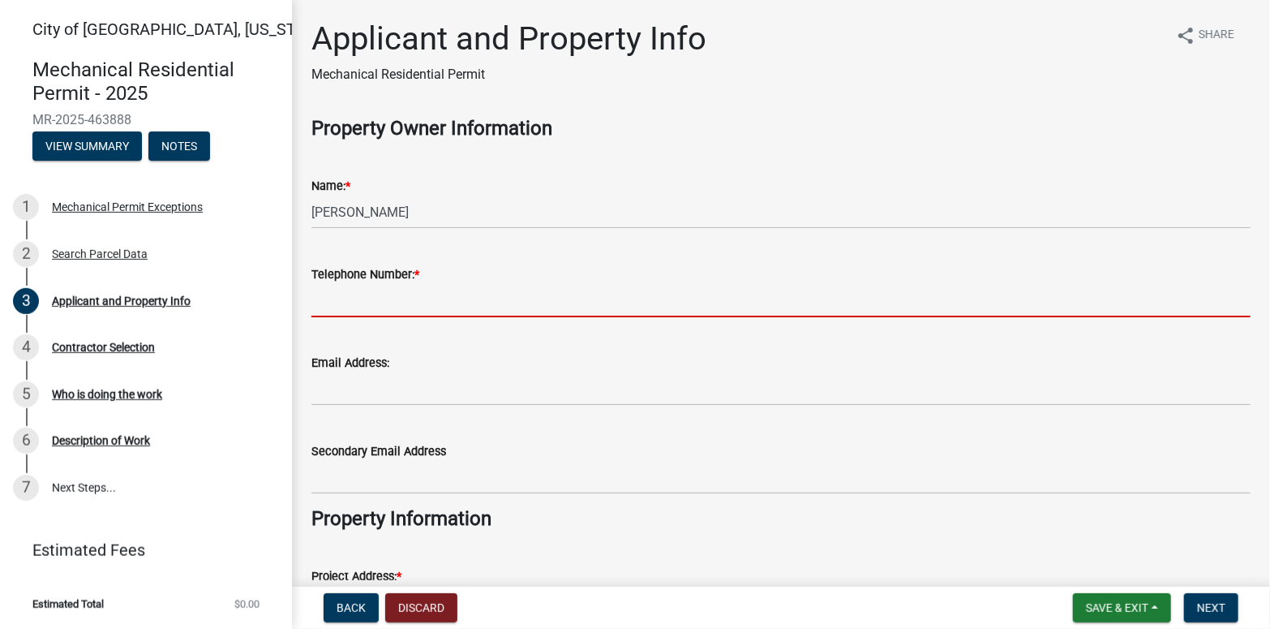
click at [419, 299] on input "Telephone Number: *" at bounding box center [781, 300] width 939 height 33
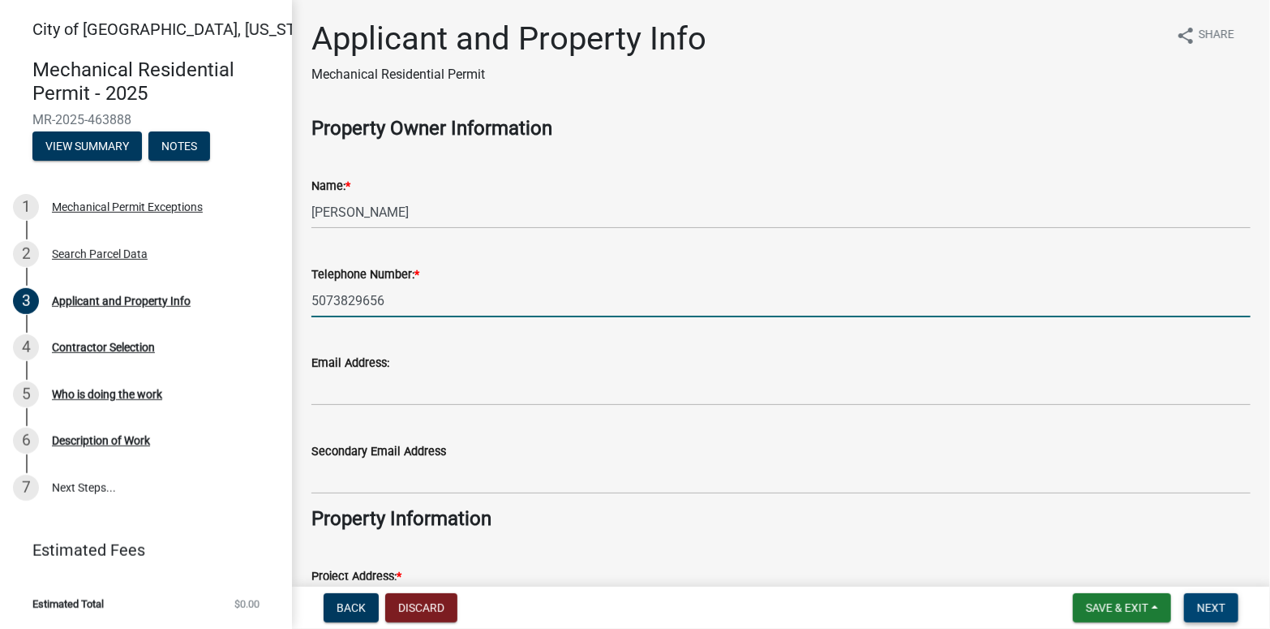
type input "5073829656"
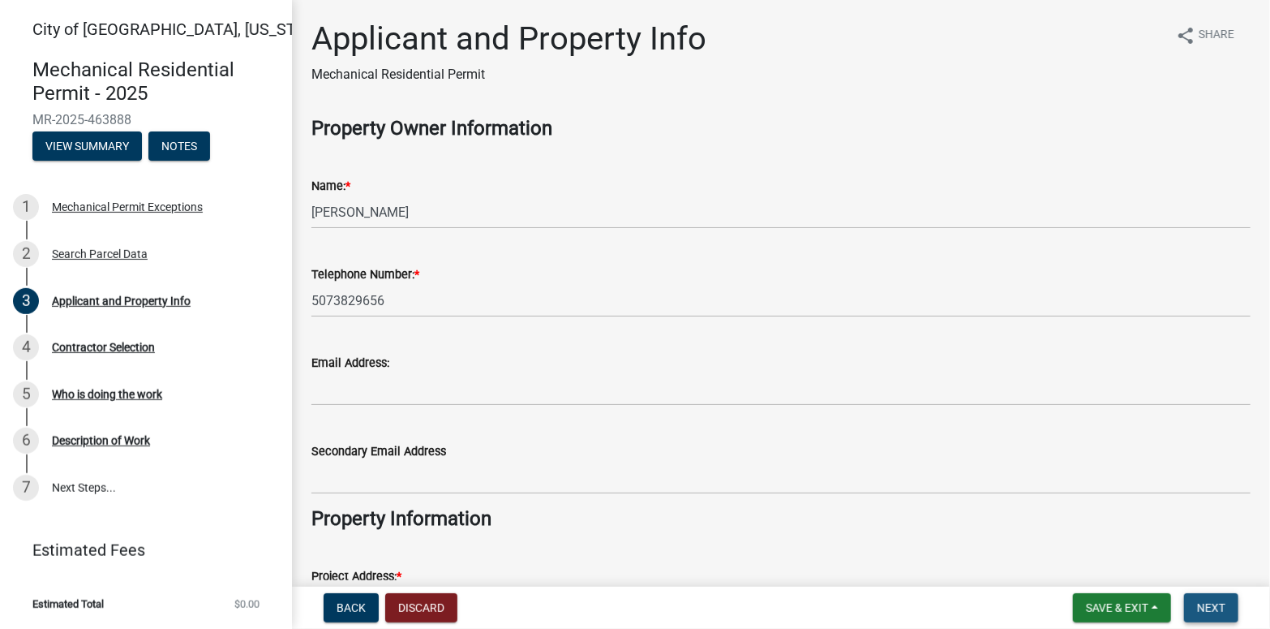
click at [1226, 615] on button "Next" at bounding box center [1211, 607] width 54 height 29
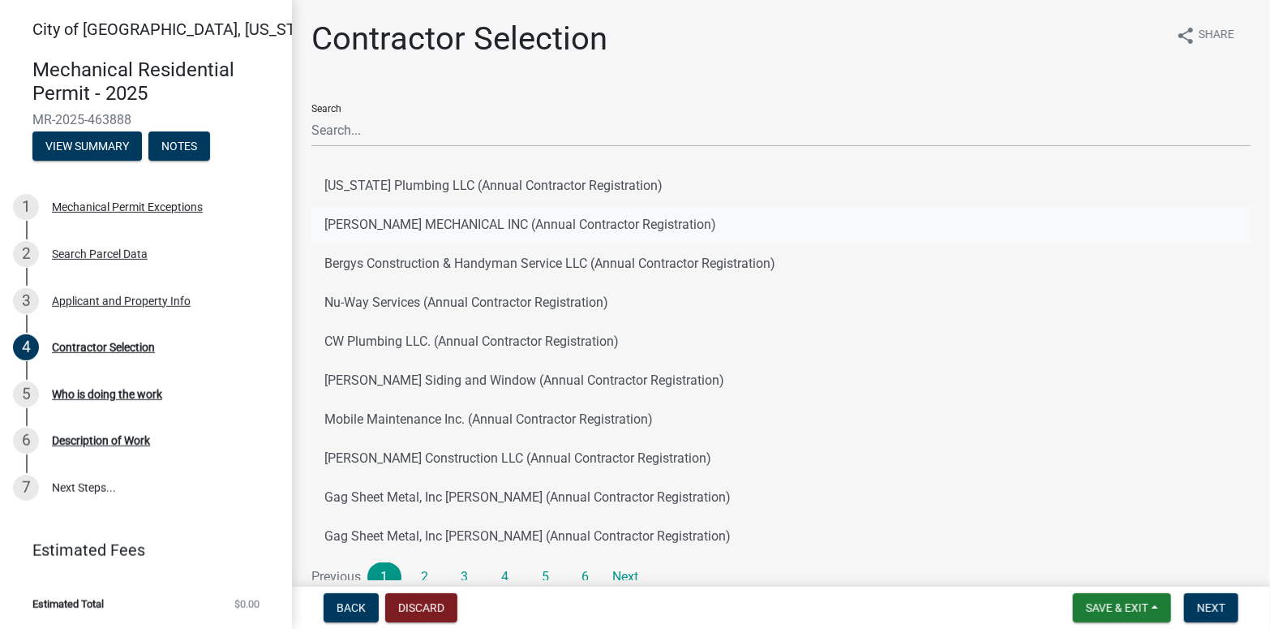
click at [428, 231] on button "[PERSON_NAME] MECHANICAL INC (Annual Contractor Registration)" at bounding box center [781, 224] width 939 height 39
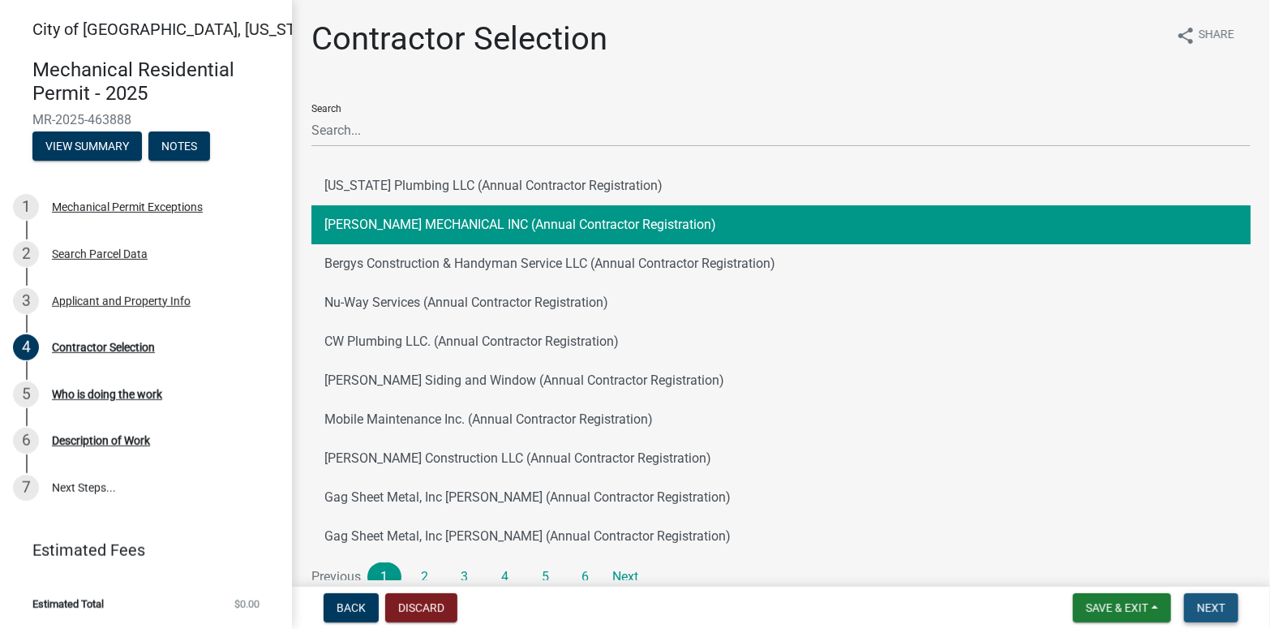
click at [1232, 609] on button "Next" at bounding box center [1211, 607] width 54 height 29
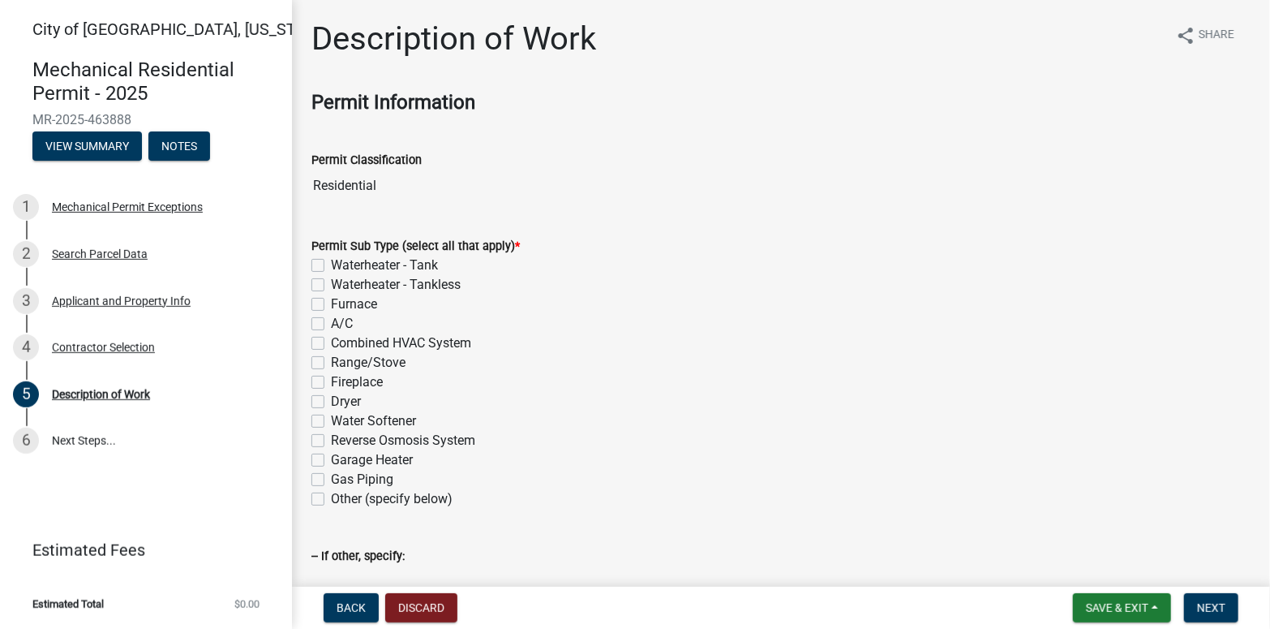
click at [331, 264] on label "Waterheater - Tank" at bounding box center [384, 265] width 107 height 19
click at [331, 264] on input "Waterheater - Tank" at bounding box center [336, 261] width 11 height 11
checkbox input "true"
checkbox input "false"
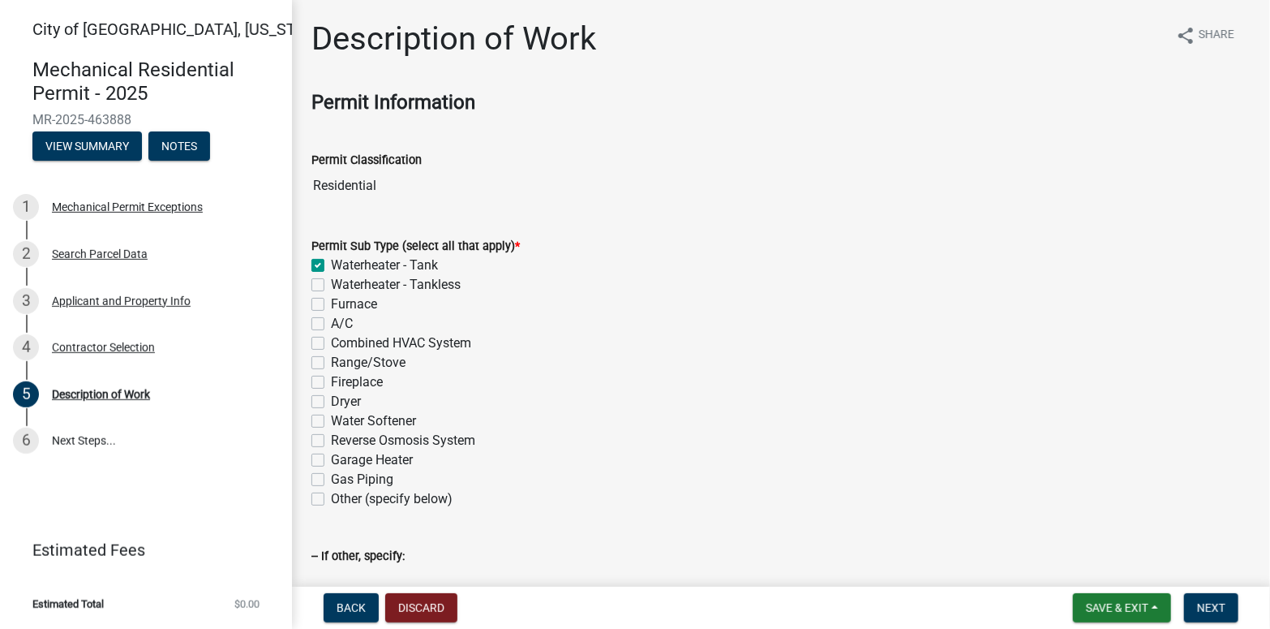
checkbox input "false"
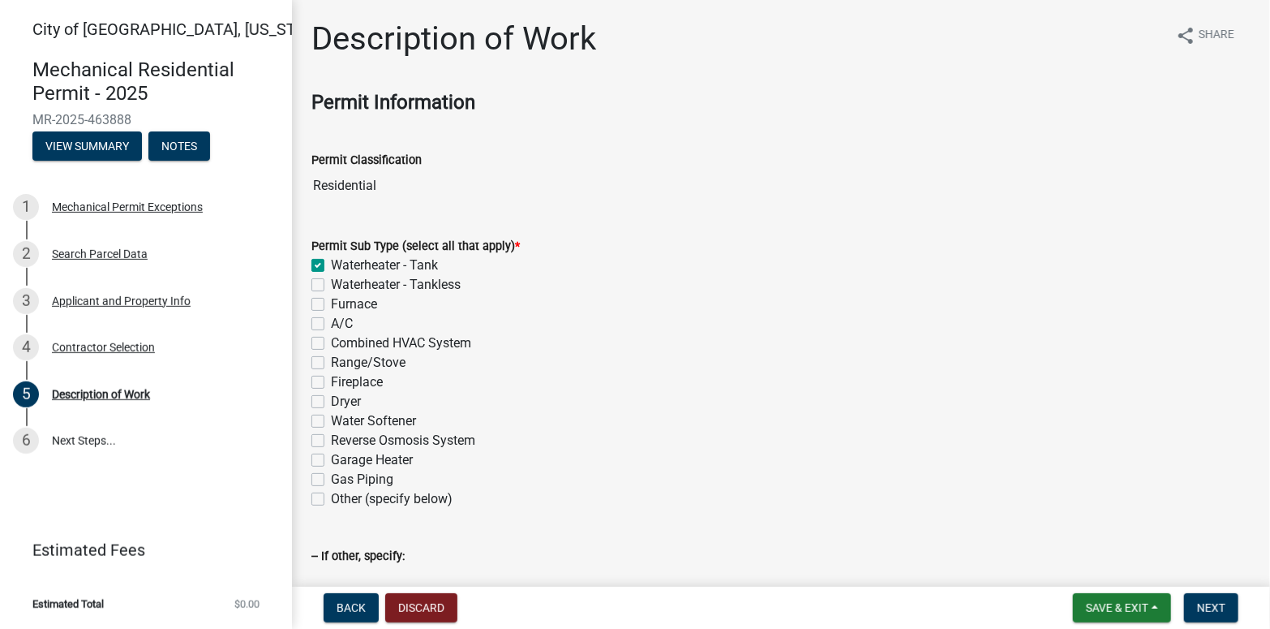
checkbox input "false"
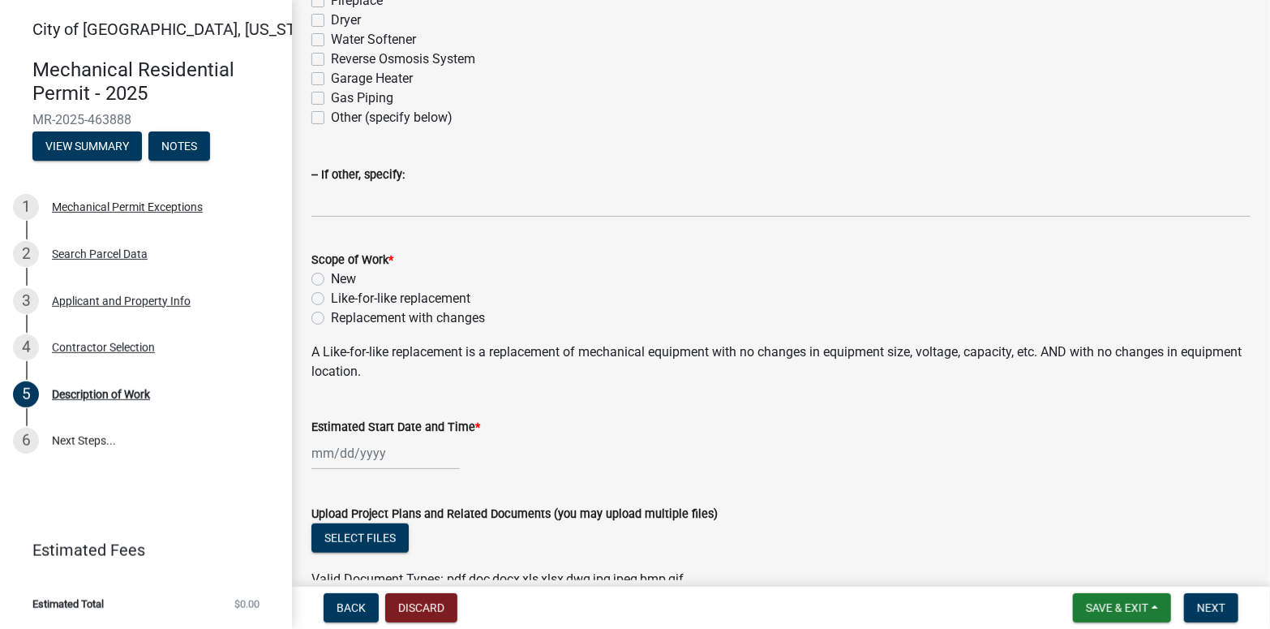
scroll to position [406, 0]
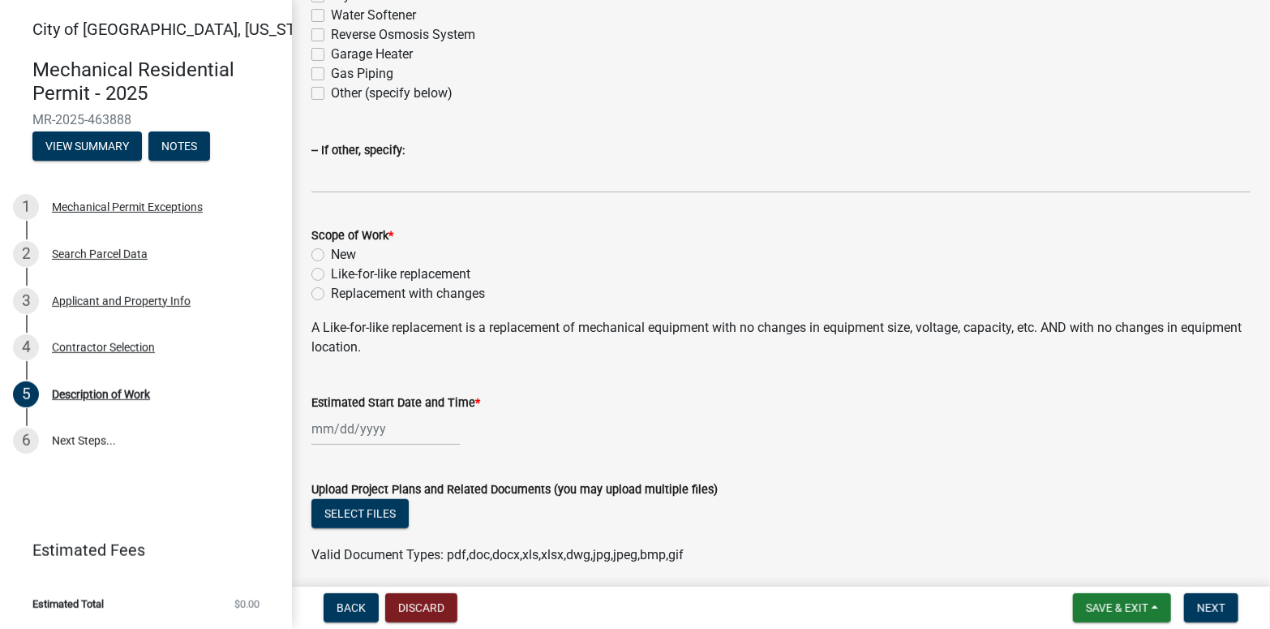
click at [331, 273] on label "Like-for-like replacement" at bounding box center [401, 273] width 140 height 19
click at [331, 273] on input "Like-for-like replacement" at bounding box center [336, 269] width 11 height 11
radio input "true"
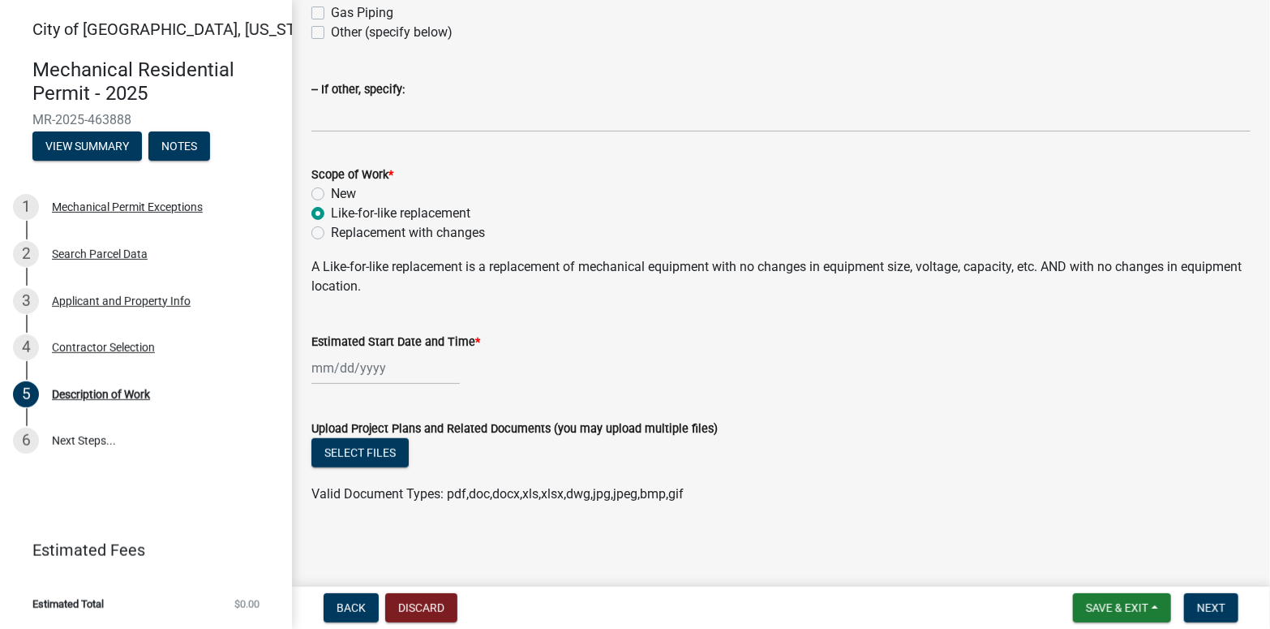
select select "8"
select select "2025"
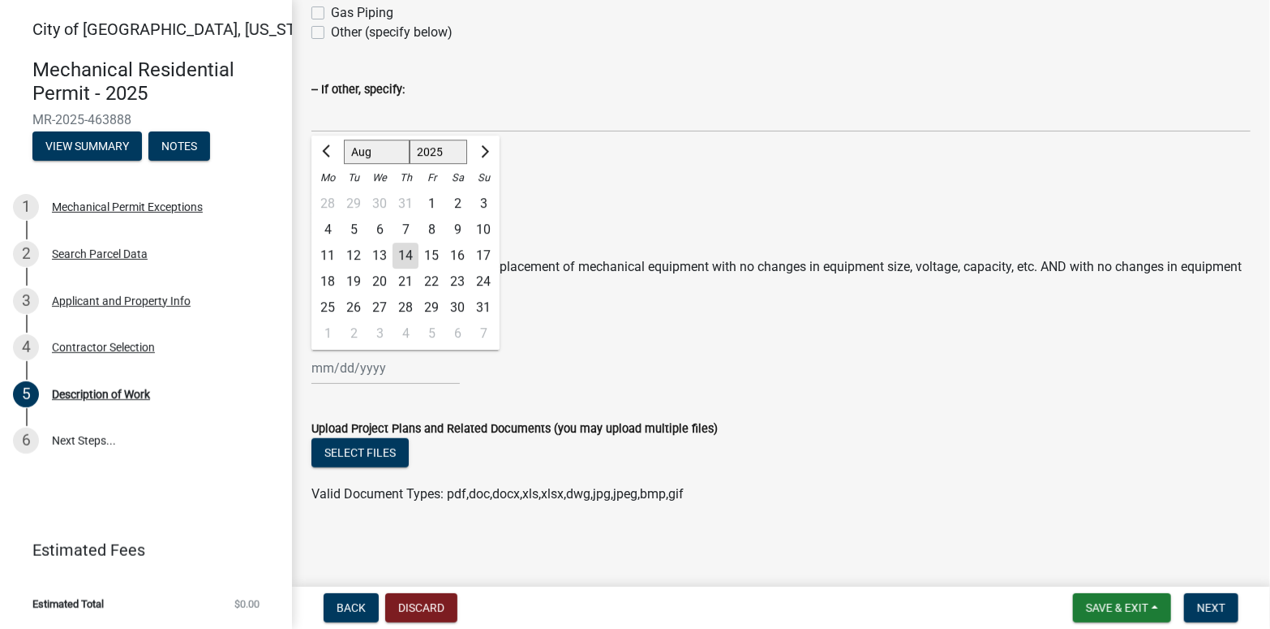
click at [395, 363] on div "[PERSON_NAME] Feb Mar Apr [PERSON_NAME][DATE] Oct Nov [DATE] 1526 1527 1528 152…" at bounding box center [386, 367] width 148 height 33
click at [410, 258] on div "14" at bounding box center [406, 256] width 26 height 26
type input "[DATE]"
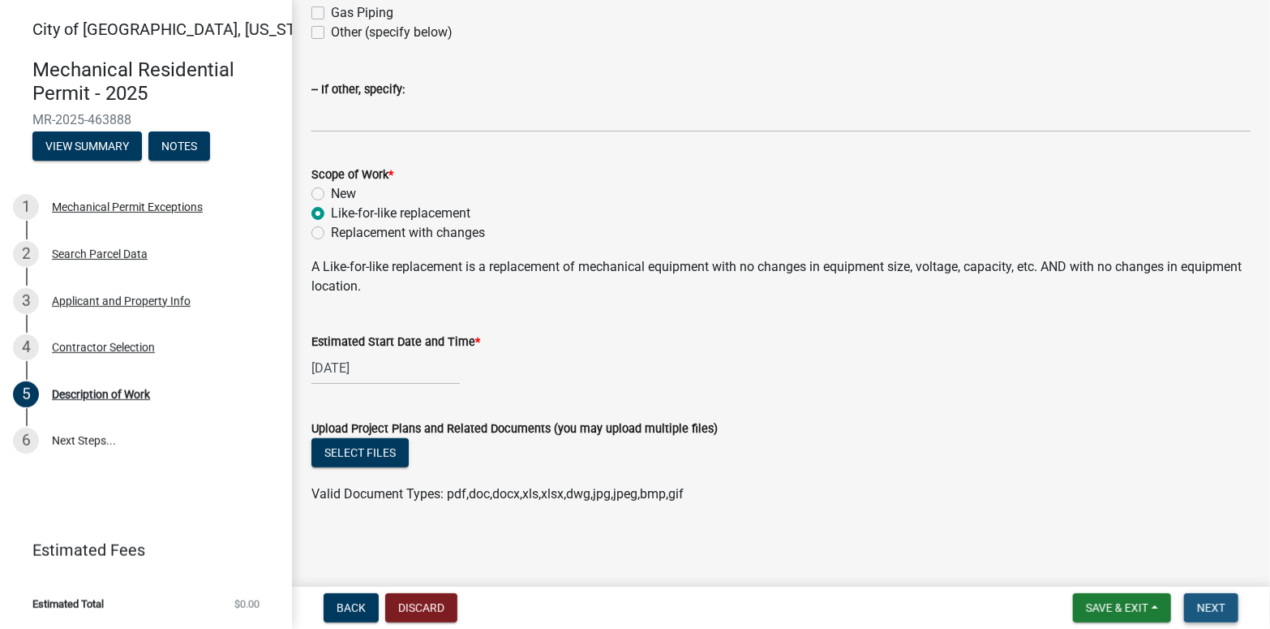
click at [1188, 600] on button "Next" at bounding box center [1211, 607] width 54 height 29
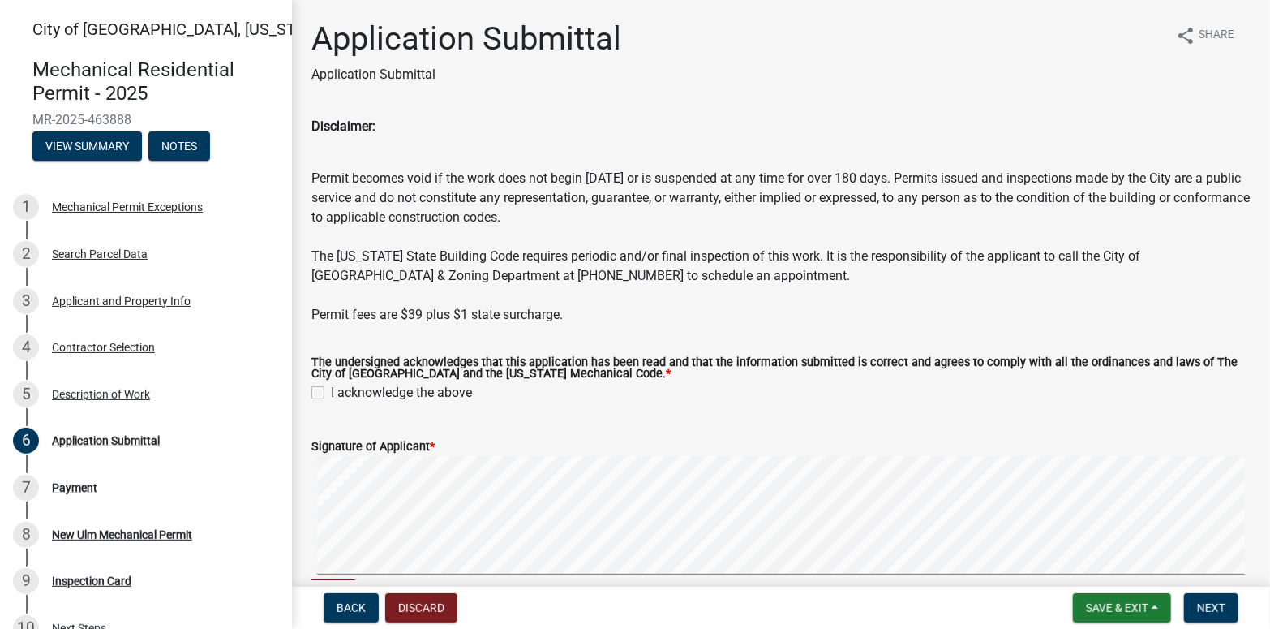
drag, startPoint x: 312, startPoint y: 389, endPoint x: 312, endPoint y: 406, distance: 17.0
click at [331, 390] on label "I acknowledge the above" at bounding box center [401, 392] width 141 height 19
click at [331, 390] on input "I acknowledge the above" at bounding box center [336, 388] width 11 height 11
checkbox input "true"
click at [1218, 601] on span "Next" at bounding box center [1211, 607] width 28 height 13
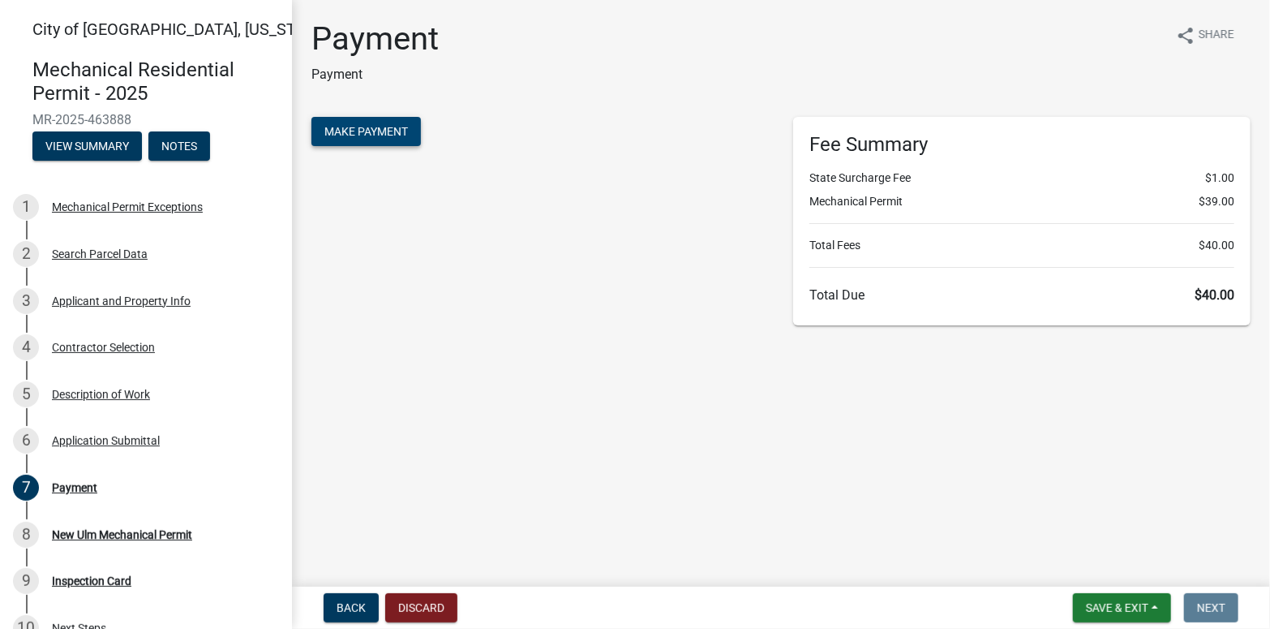
click at [369, 136] on span "Make Payment" at bounding box center [367, 131] width 84 height 13
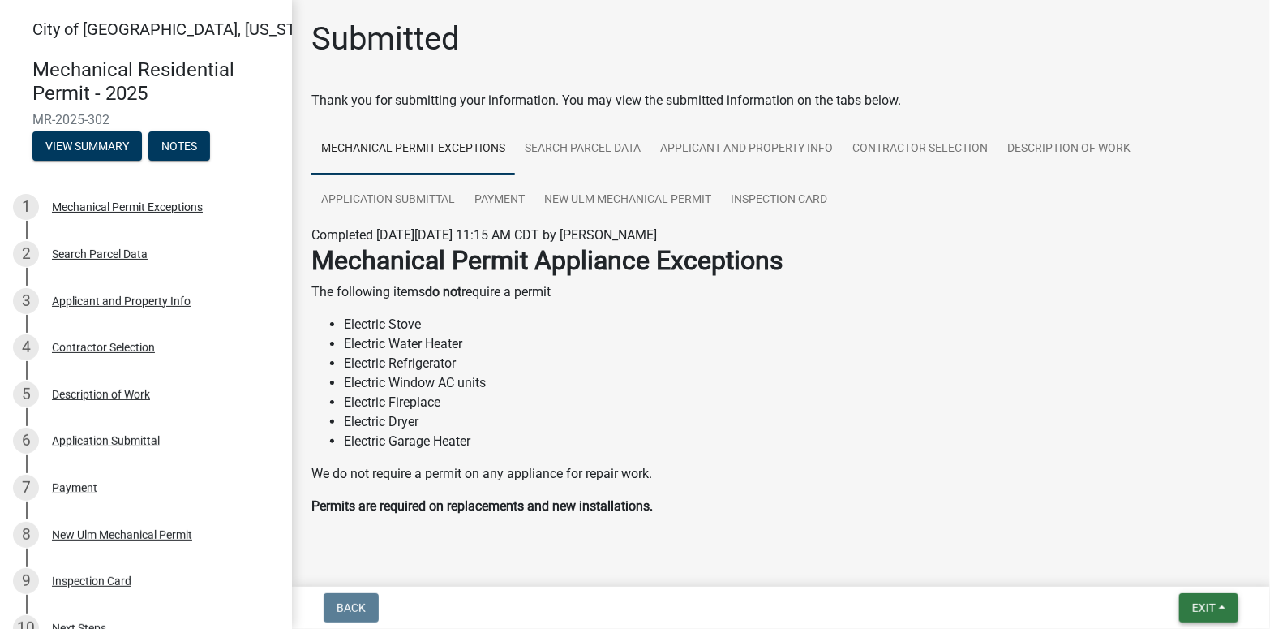
click at [1199, 605] on span "Exit" at bounding box center [1205, 607] width 24 height 13
click at [1182, 565] on button "Save & Exit" at bounding box center [1174, 565] width 130 height 39
